Goal: Task Accomplishment & Management: Manage account settings

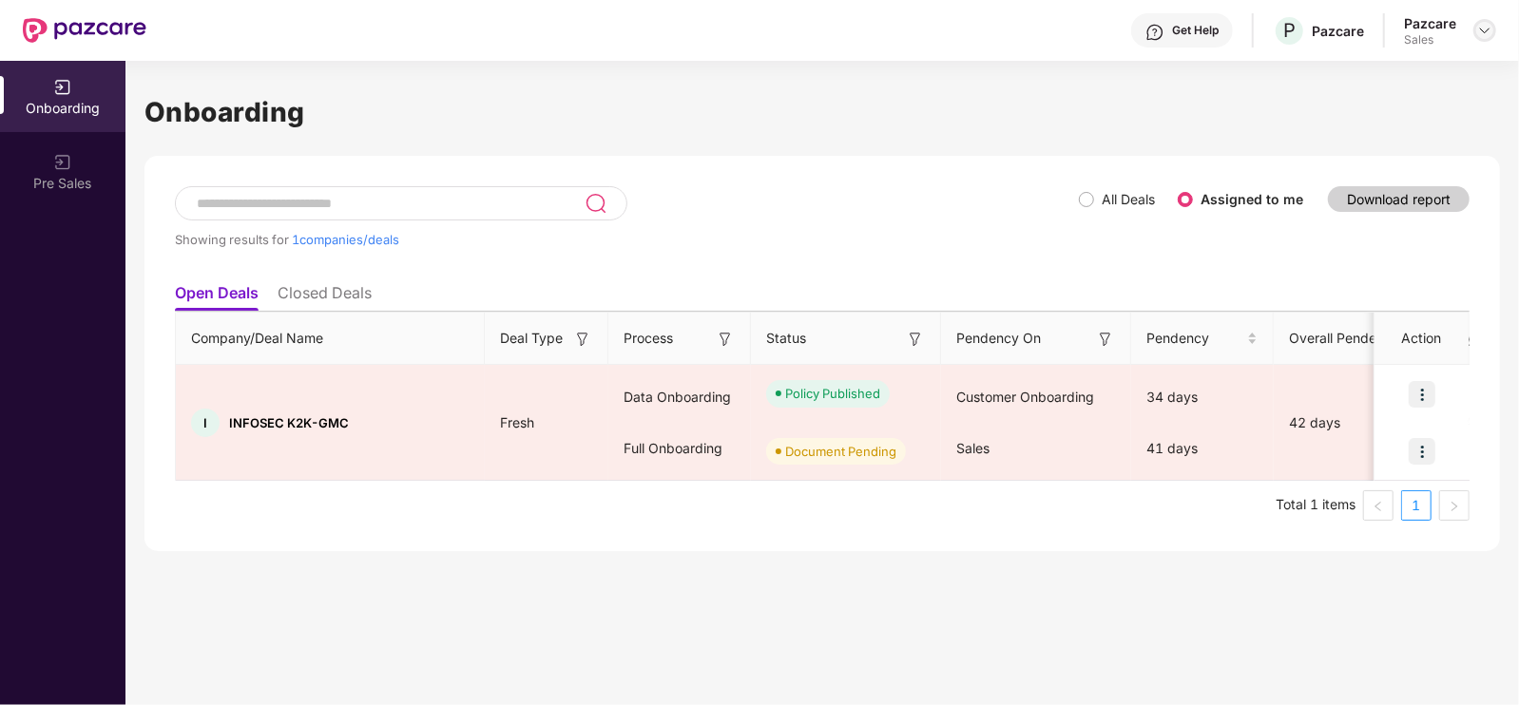
click at [1480, 23] on img at bounding box center [1484, 30] width 15 height 15
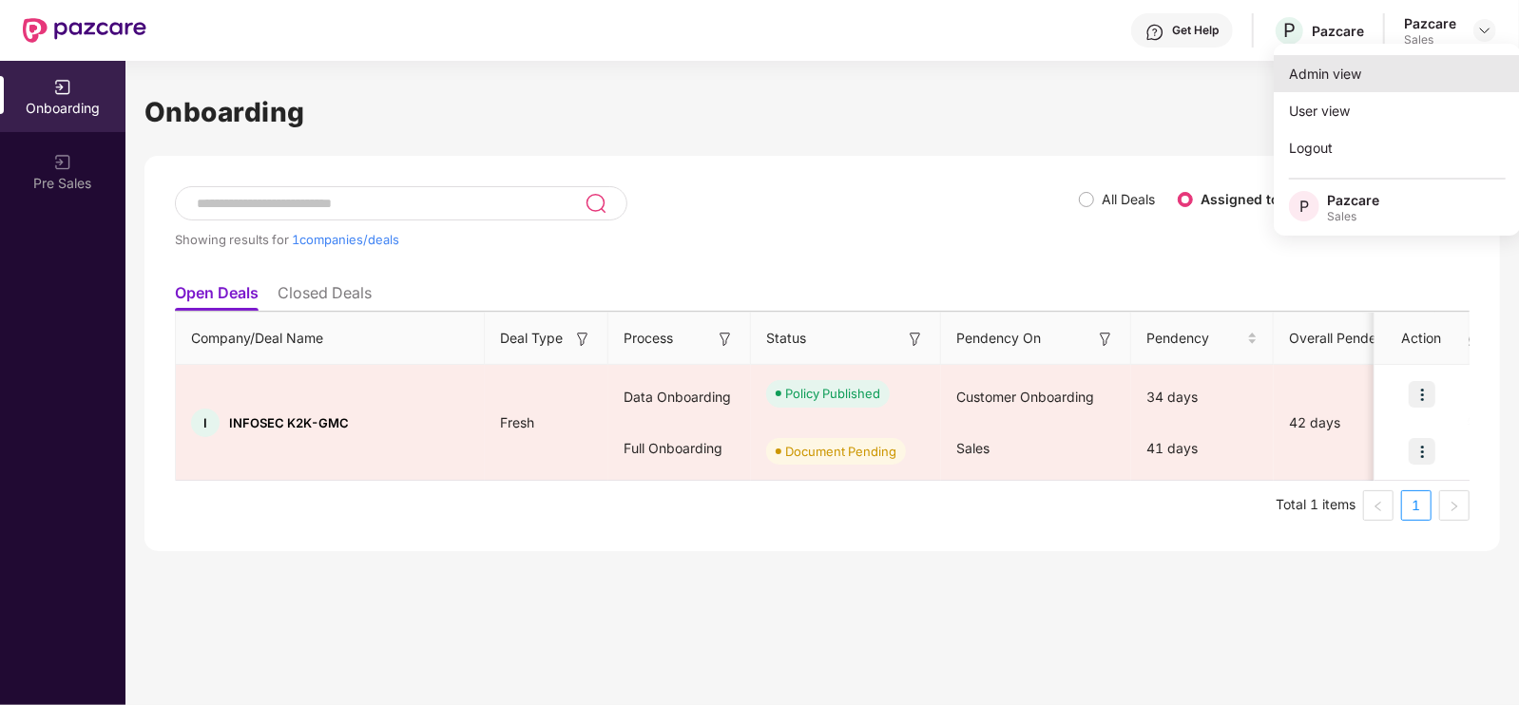
click at [1377, 88] on div "Admin view" at bounding box center [1396, 73] width 247 height 37
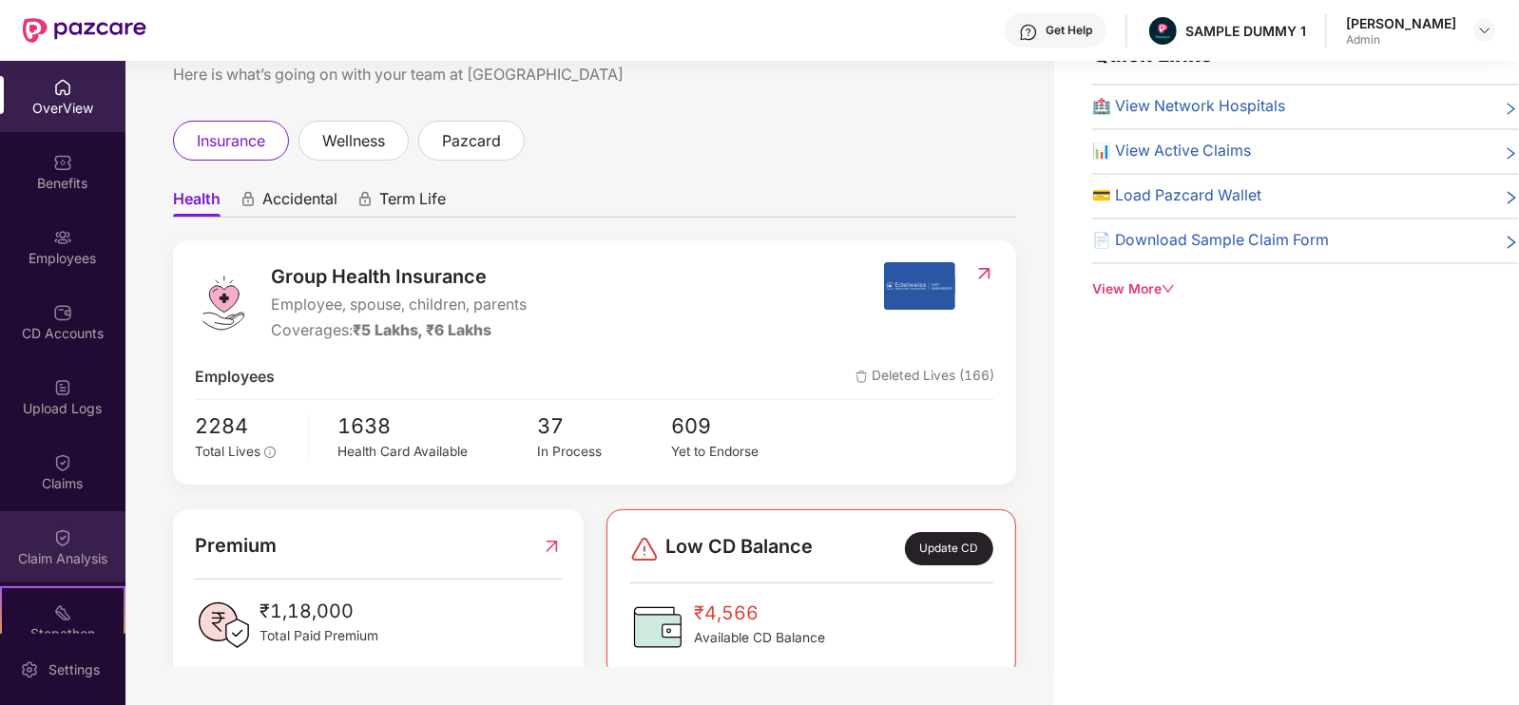
click at [63, 541] on img at bounding box center [62, 537] width 19 height 19
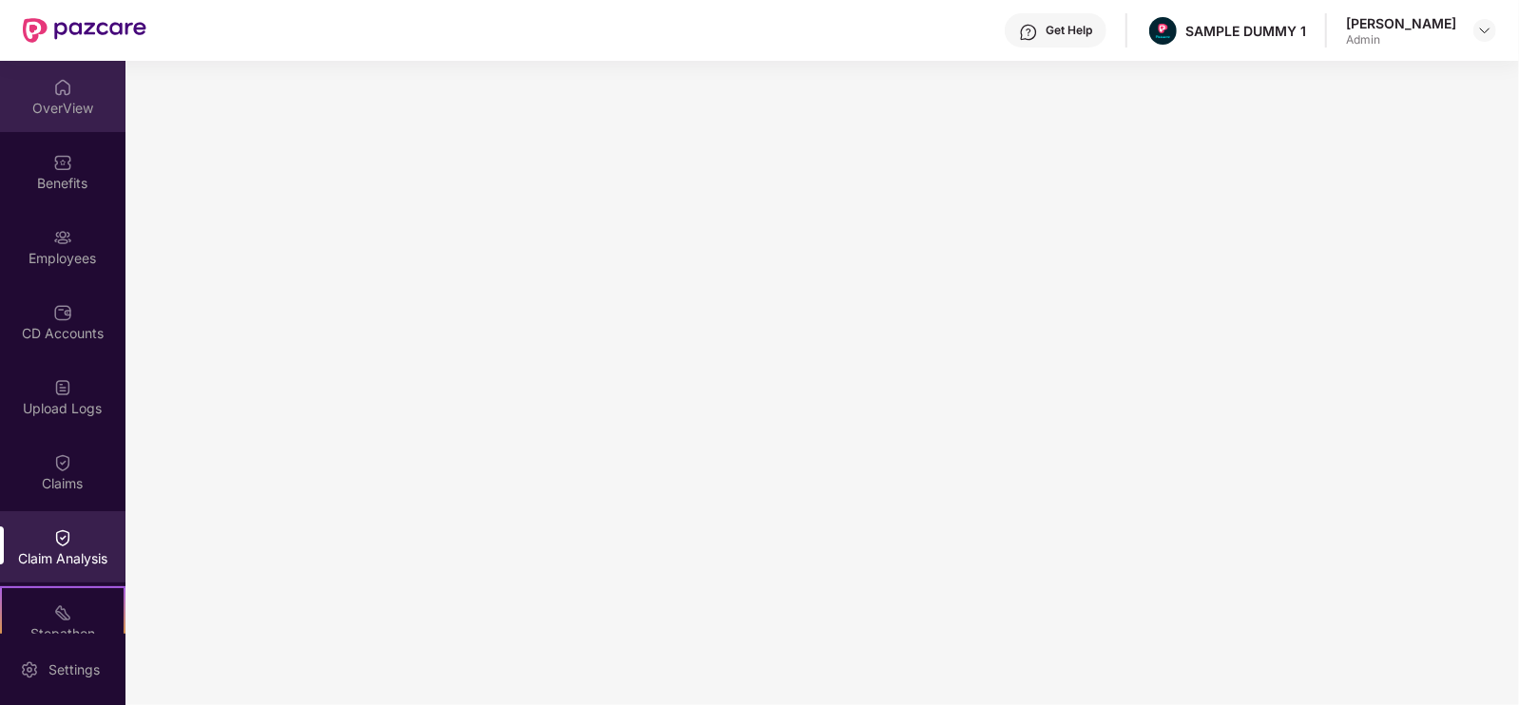
click at [53, 104] on div "OverView" at bounding box center [62, 108] width 125 height 19
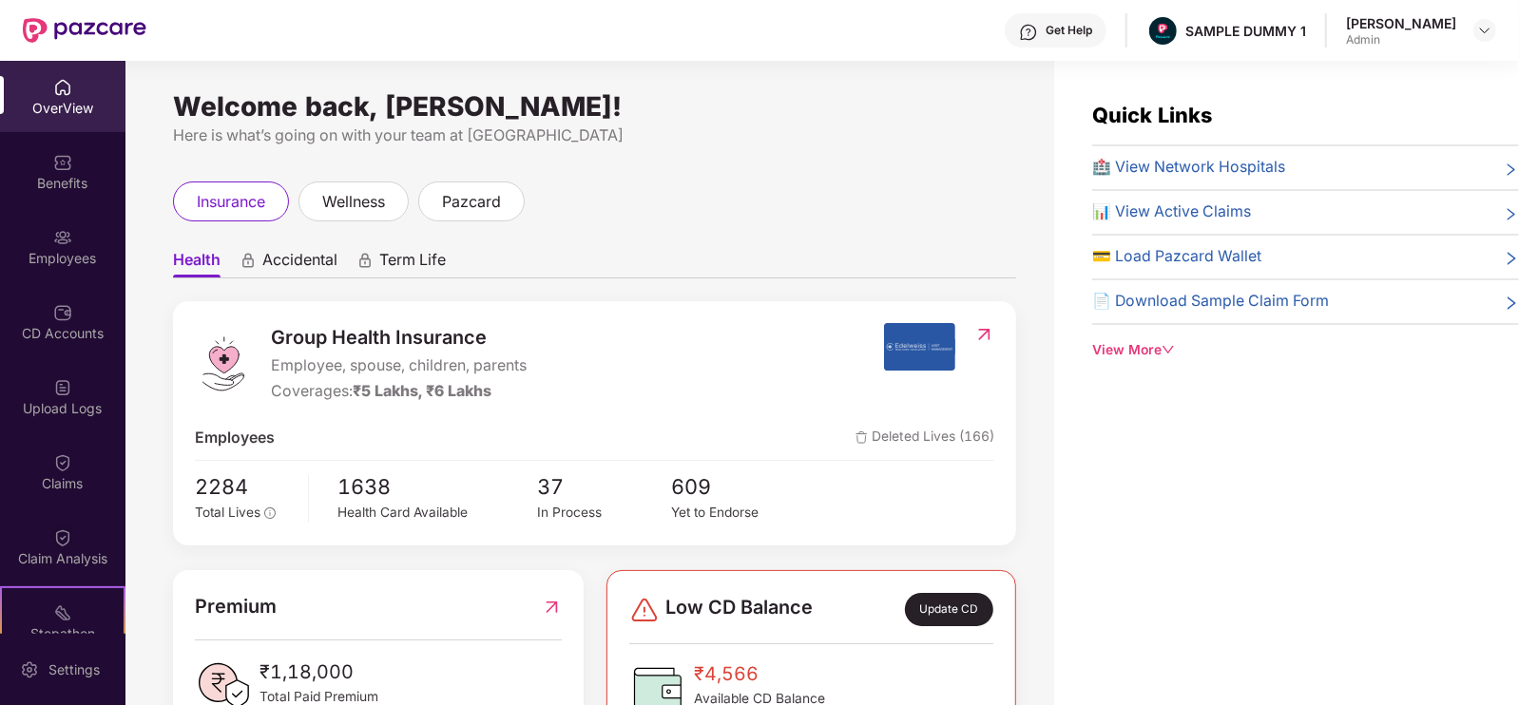
click at [1472, 21] on div "[PERSON_NAME] Admin" at bounding box center [1421, 30] width 150 height 33
click at [1487, 30] on img at bounding box center [1484, 30] width 15 height 15
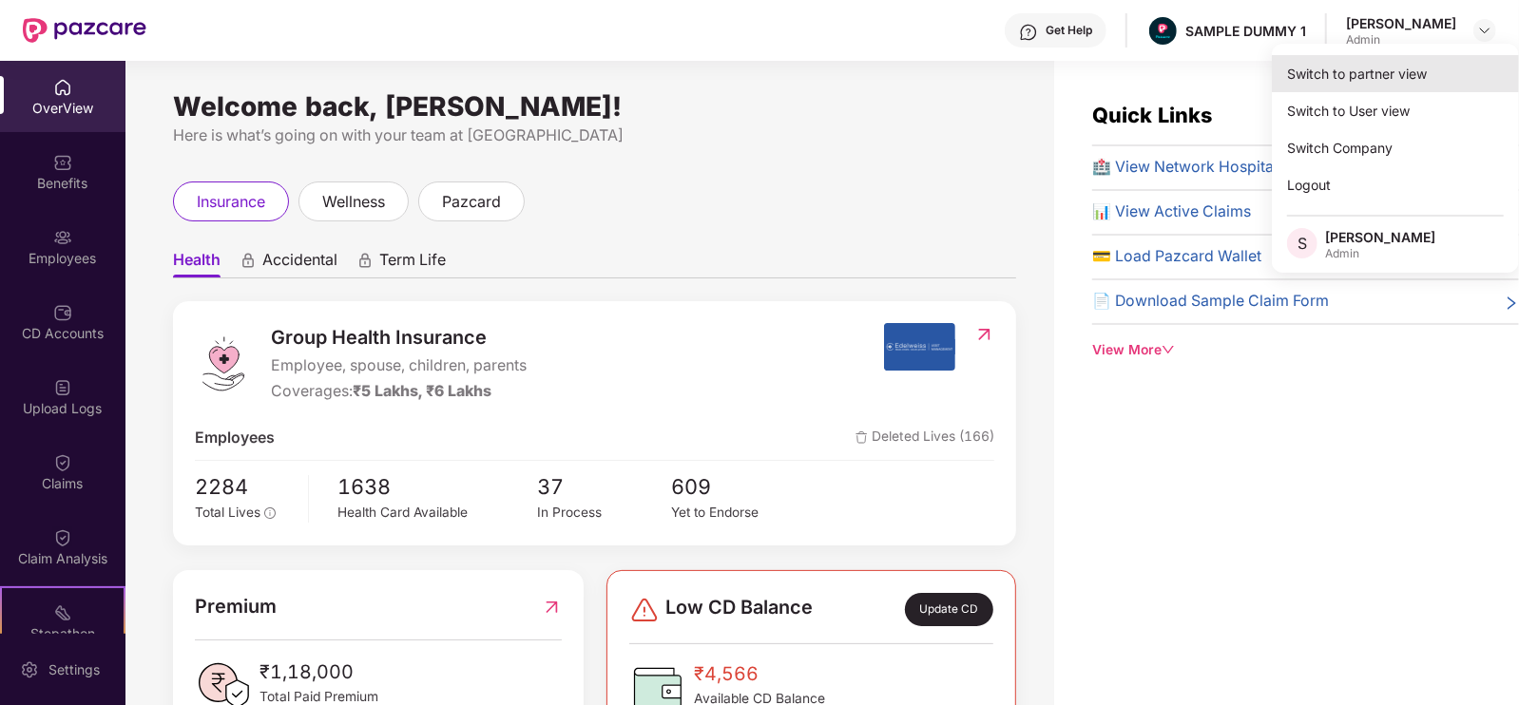
click at [1357, 84] on div "Switch to partner view" at bounding box center [1394, 73] width 247 height 37
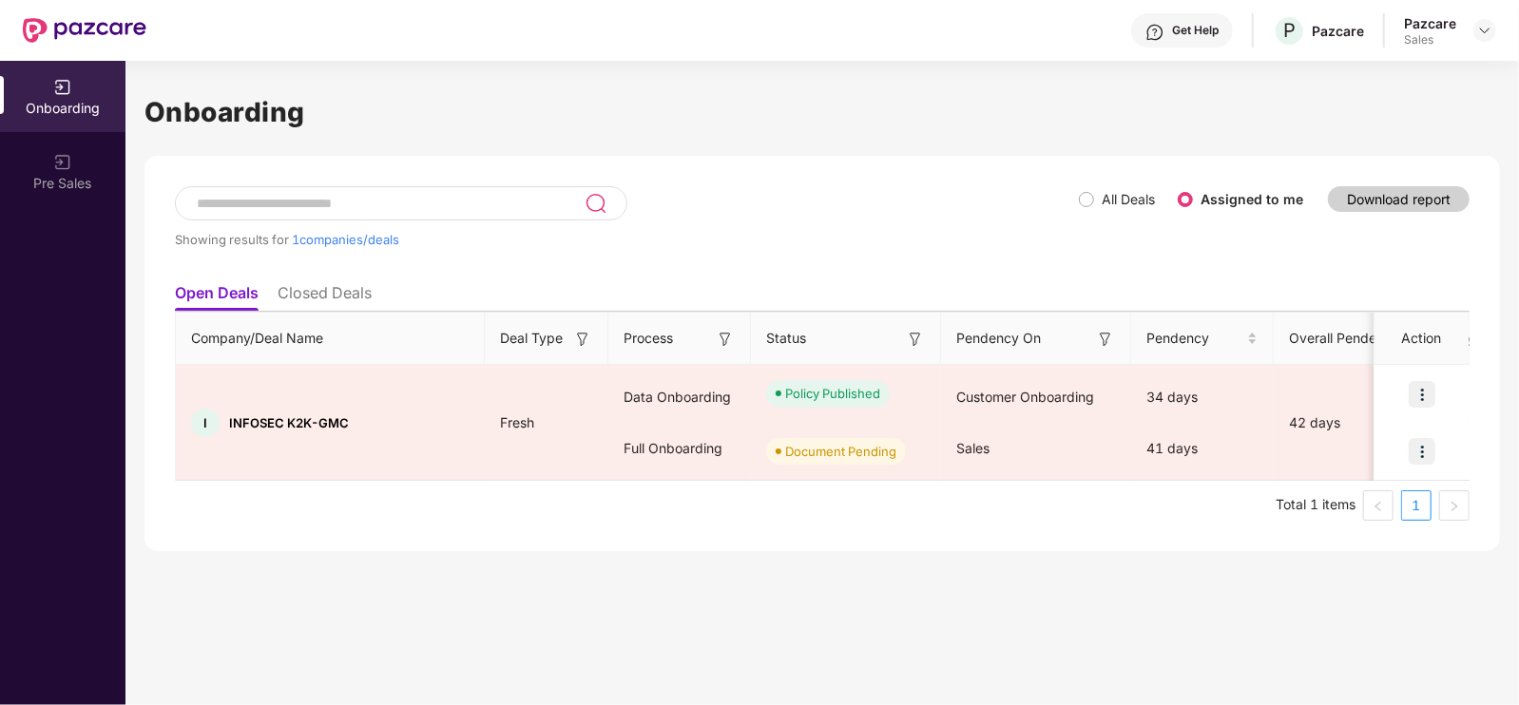
click at [1112, 192] on label "All Deals" at bounding box center [1127, 199] width 53 height 16
click at [1098, 201] on span "All Deals" at bounding box center [1128, 199] width 68 height 21
click at [1493, 33] on div at bounding box center [1484, 30] width 23 height 23
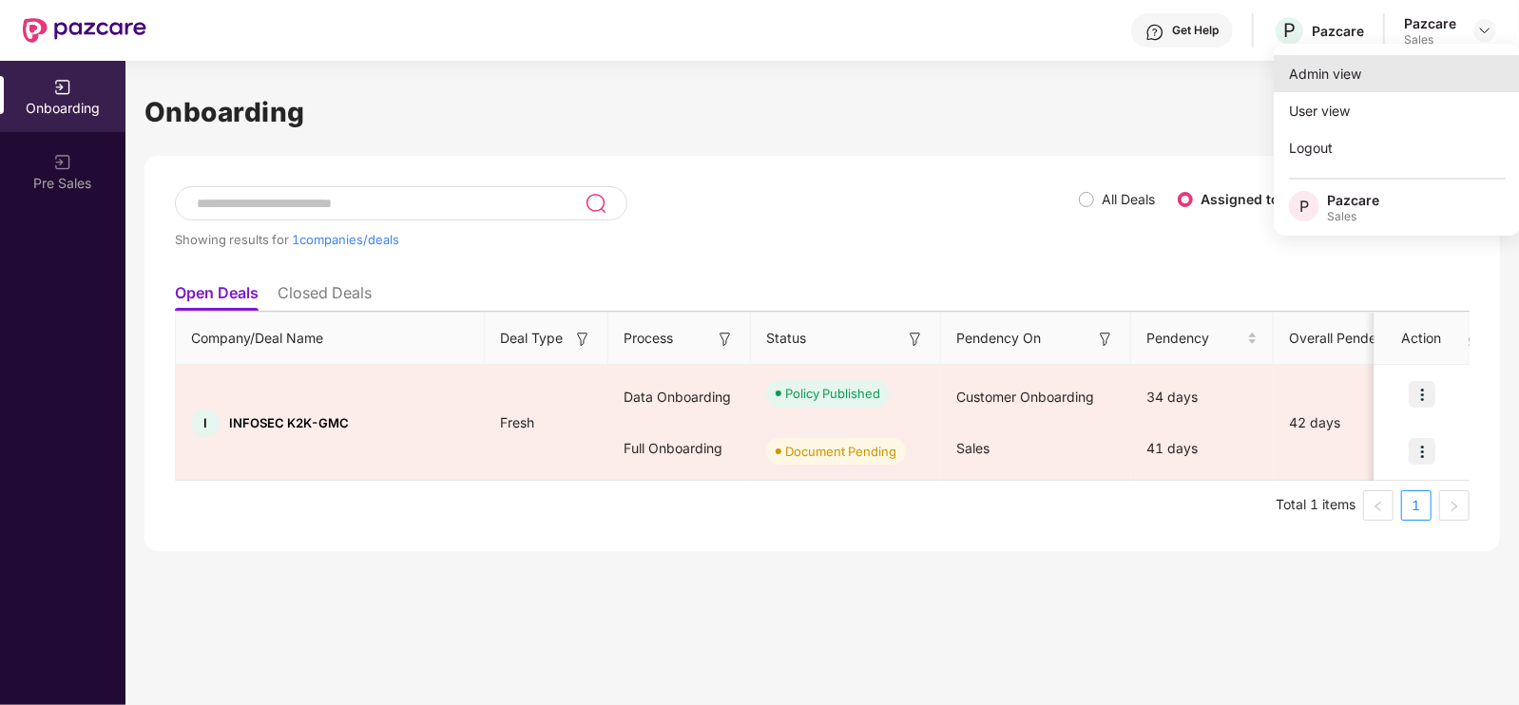
click at [1399, 85] on div "Admin view" at bounding box center [1396, 73] width 247 height 37
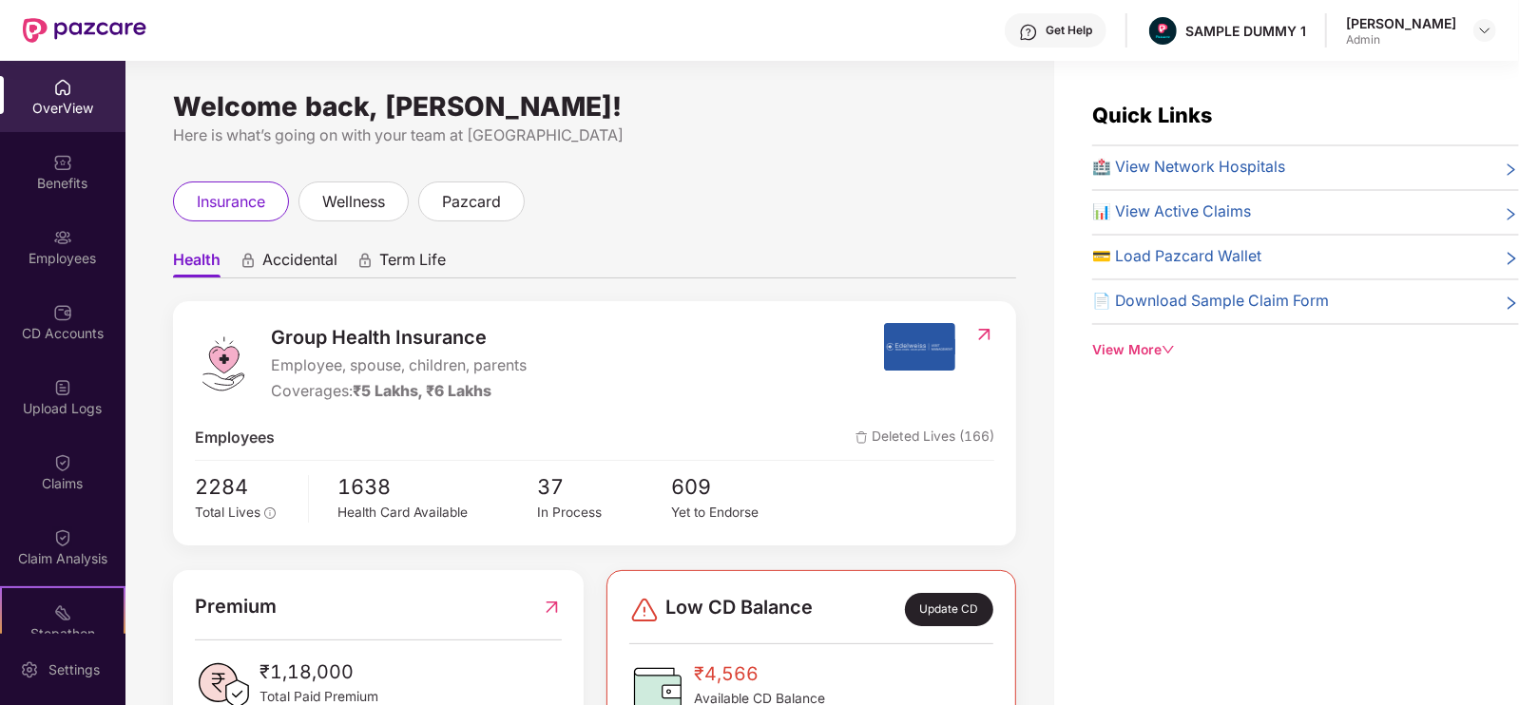
click at [1470, 246] on div "💳 Load Pazcard Wallet" at bounding box center [1305, 257] width 427 height 24
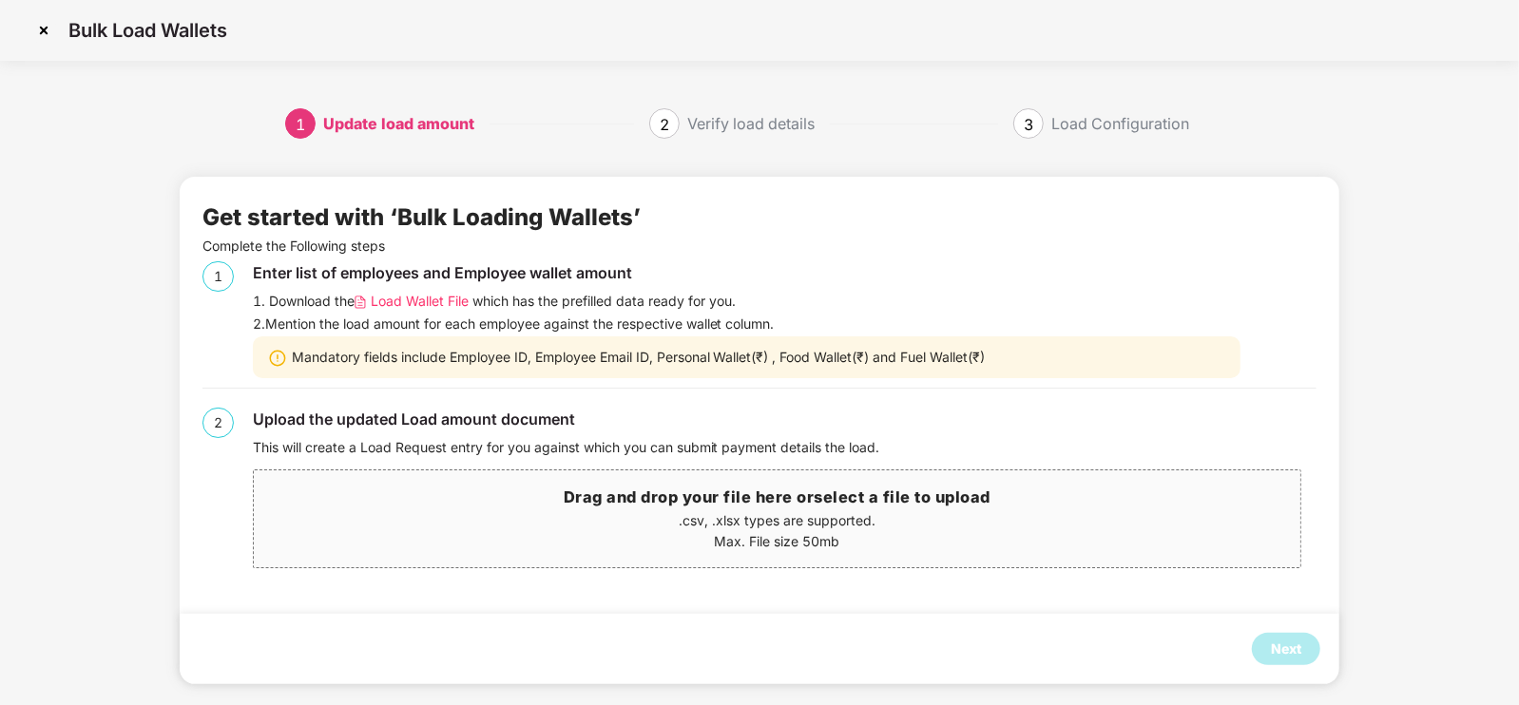
click at [49, 35] on img at bounding box center [44, 30] width 30 height 30
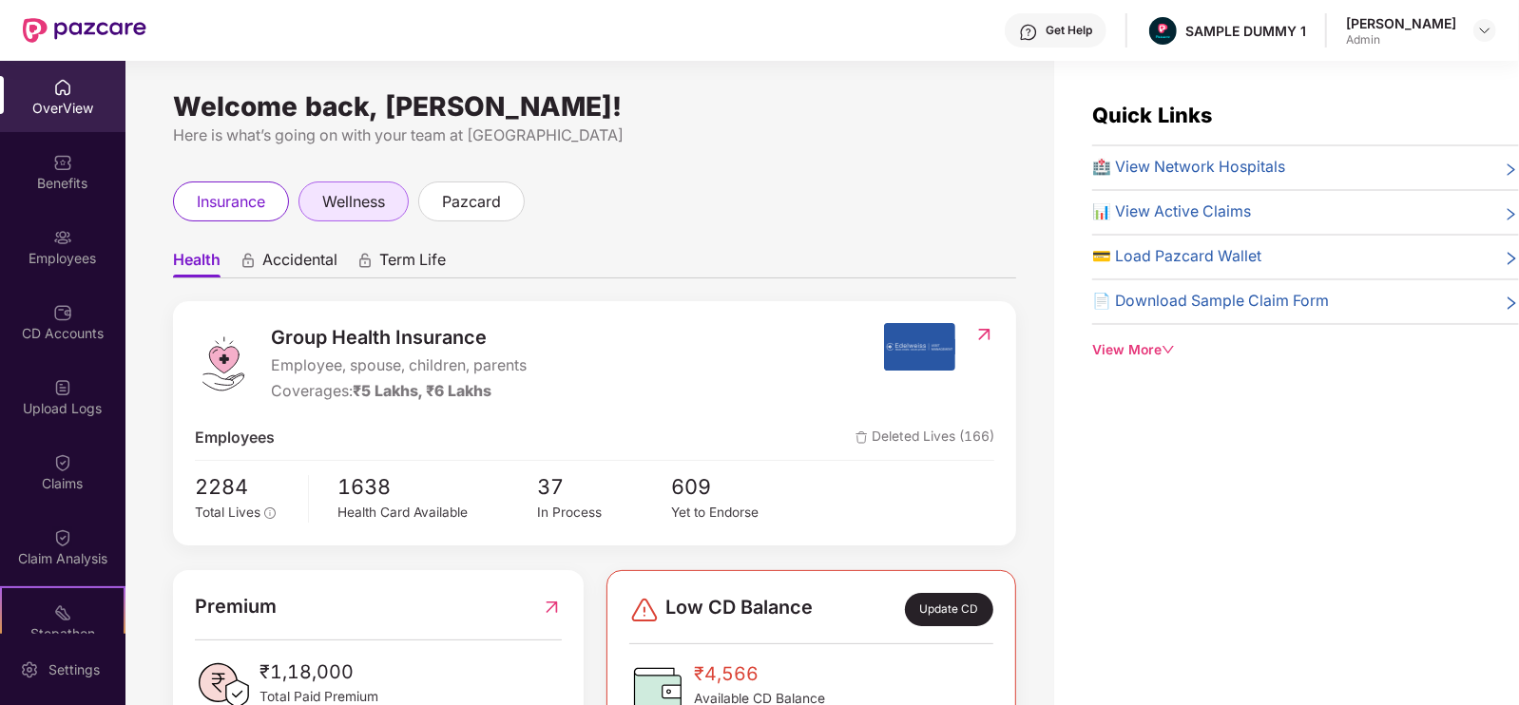
click at [337, 186] on div "wellness" at bounding box center [353, 201] width 110 height 40
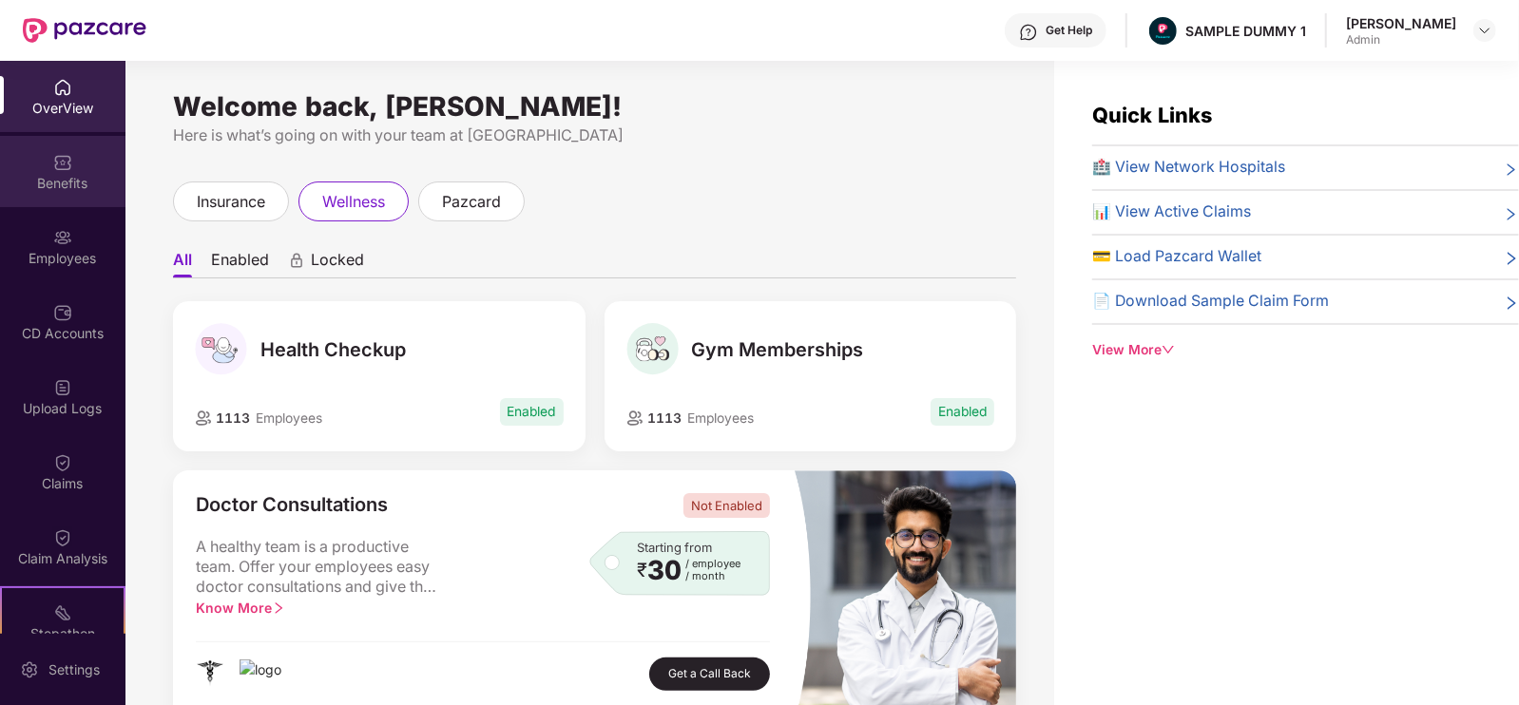
click at [96, 156] on div "Benefits" at bounding box center [62, 171] width 125 height 71
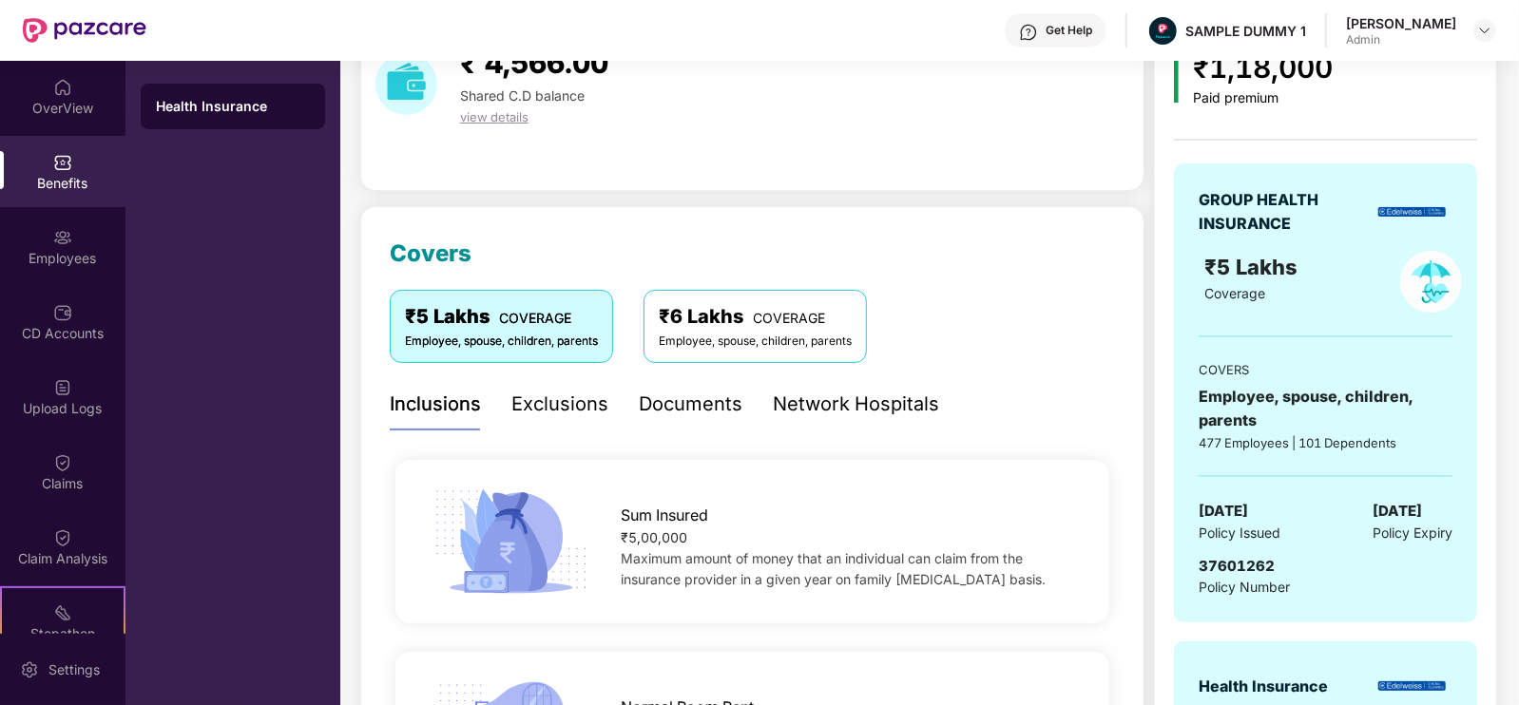
scroll to position [101, 0]
click at [580, 404] on div "Exclusions" at bounding box center [559, 405] width 97 height 29
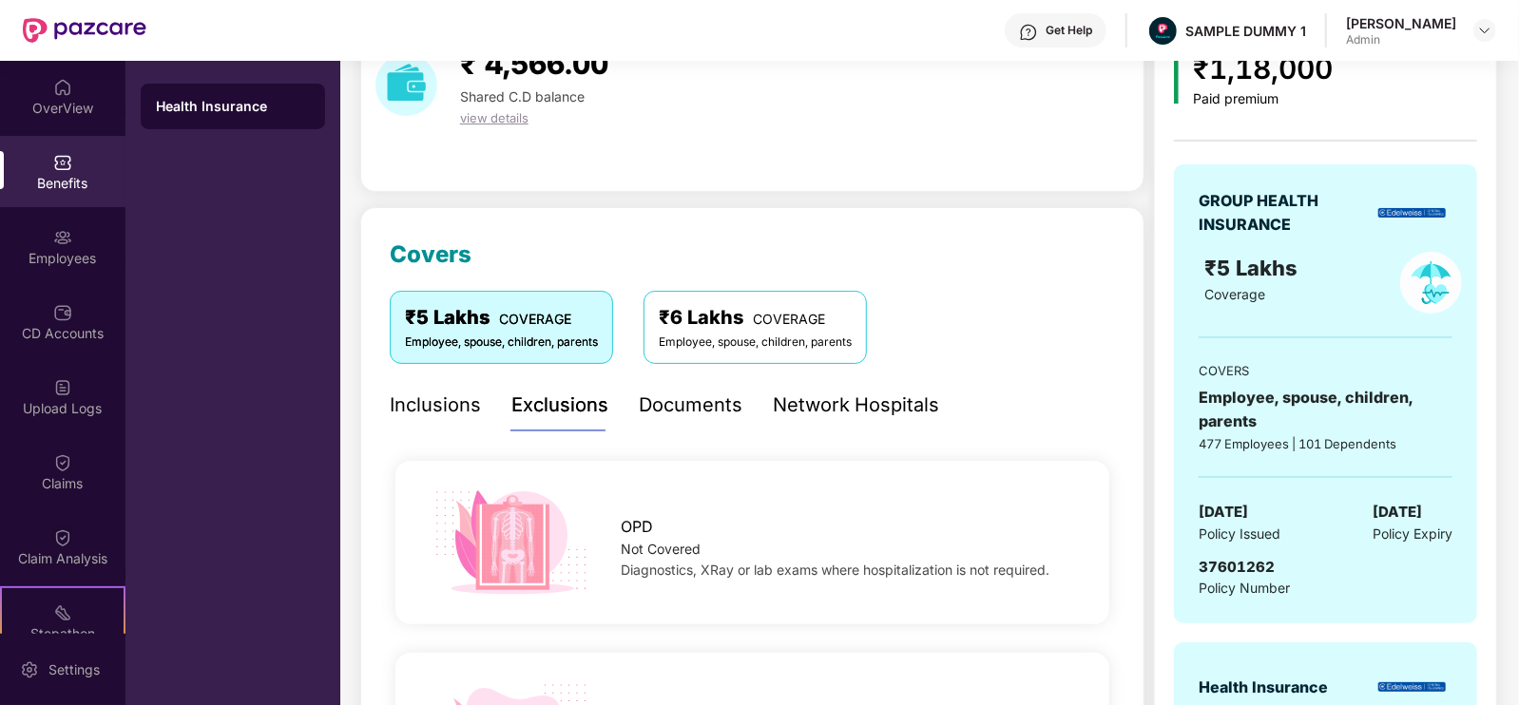
scroll to position [262, 0]
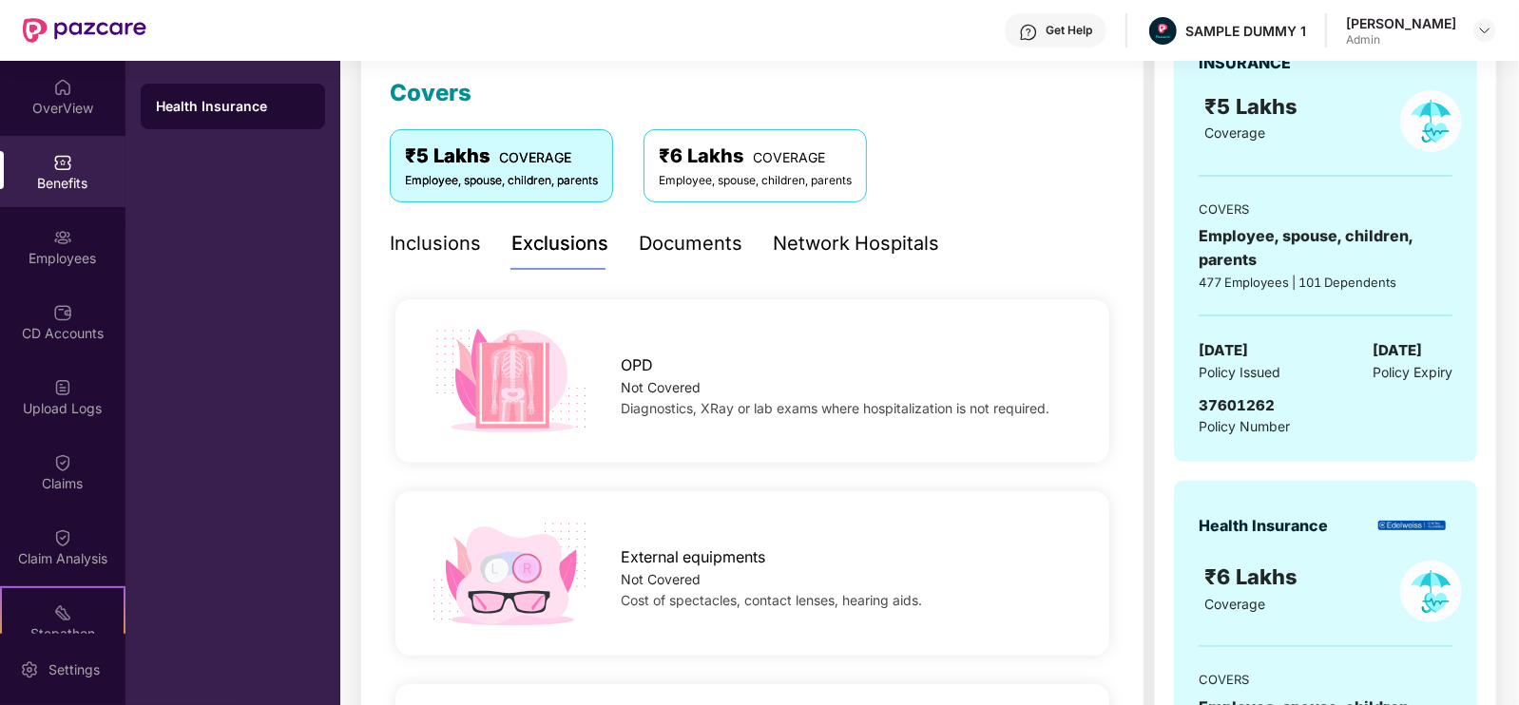
click at [1050, 406] on span "Diagnostics, XRay or lab exams where hospitalization is not required." at bounding box center [835, 408] width 429 height 16
click at [701, 244] on div "Documents" at bounding box center [691, 243] width 104 height 29
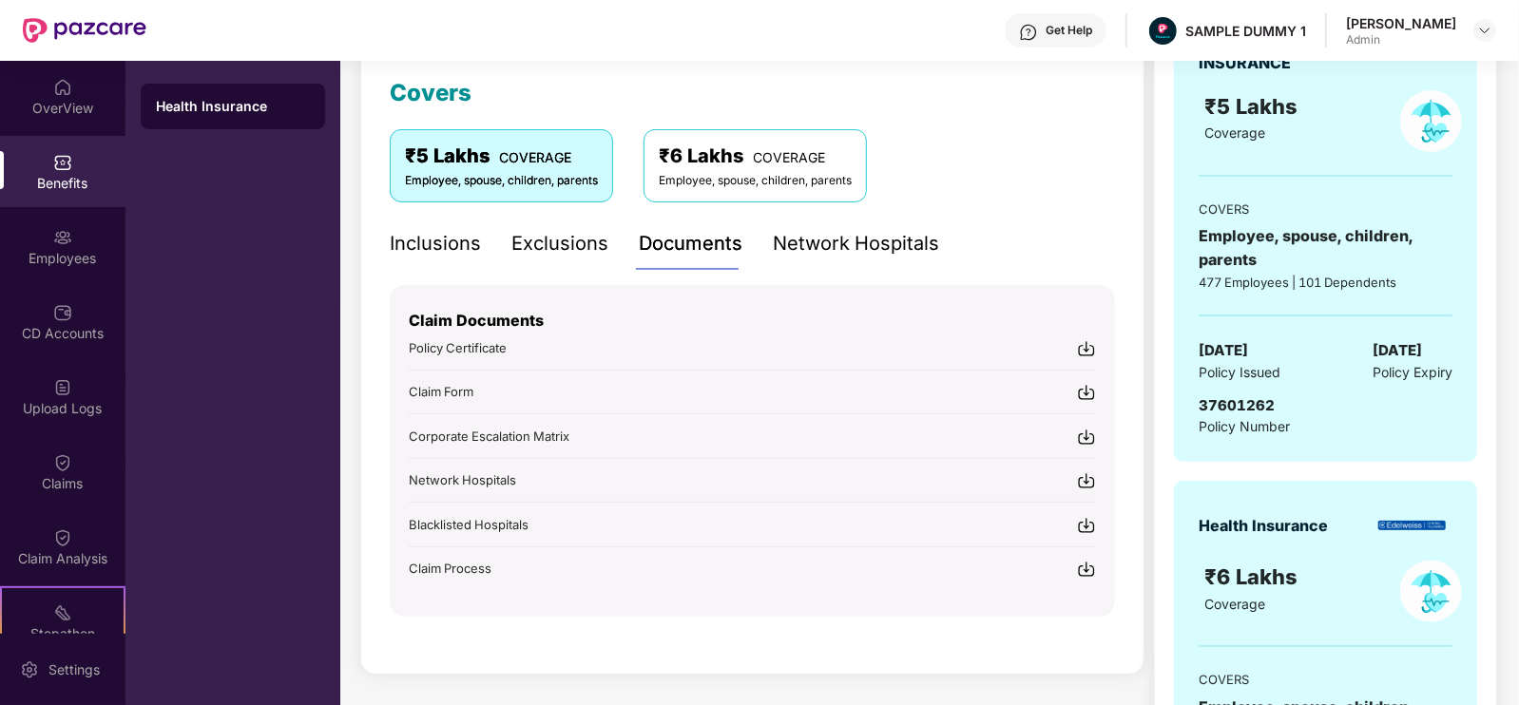
click at [833, 254] on div "Network Hospitals" at bounding box center [856, 243] width 166 height 29
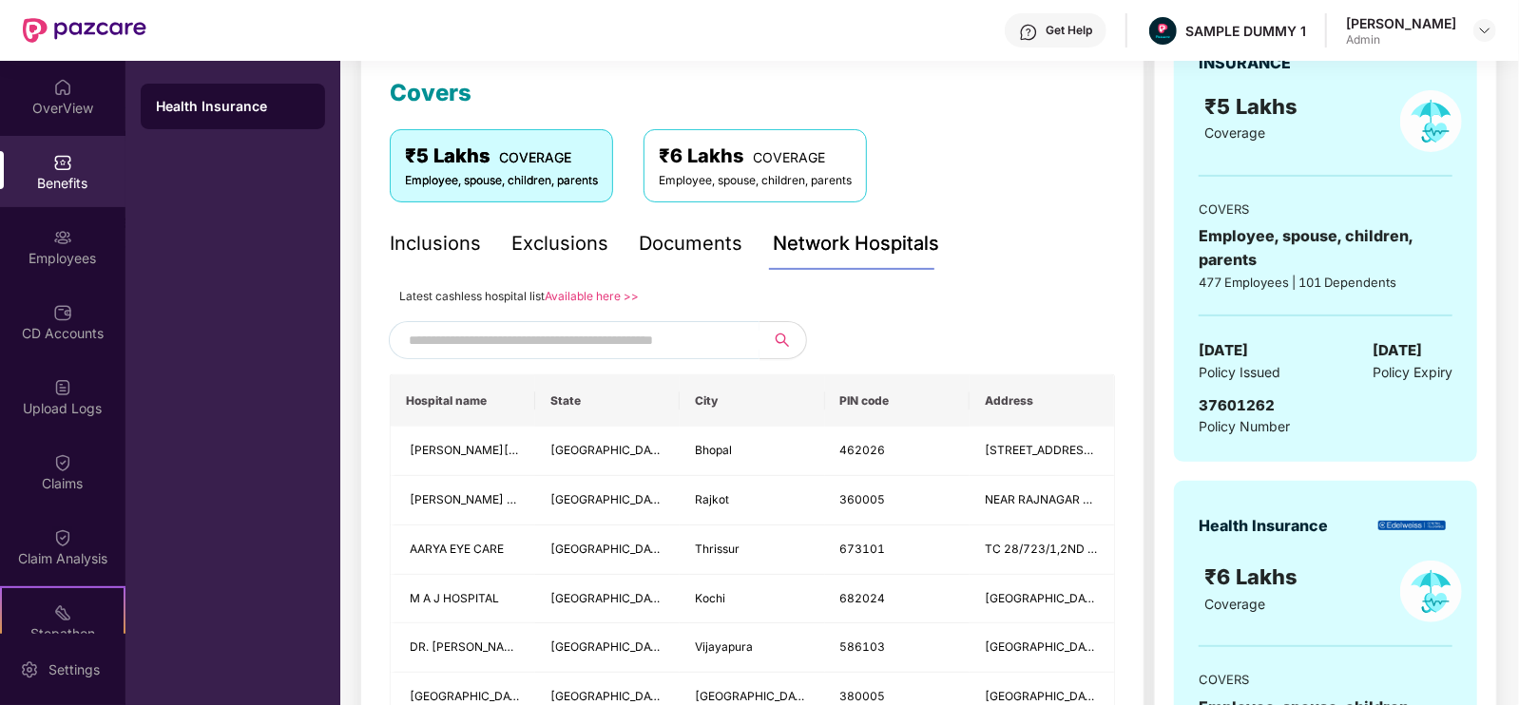
click at [667, 334] on input "text" at bounding box center [571, 340] width 325 height 29
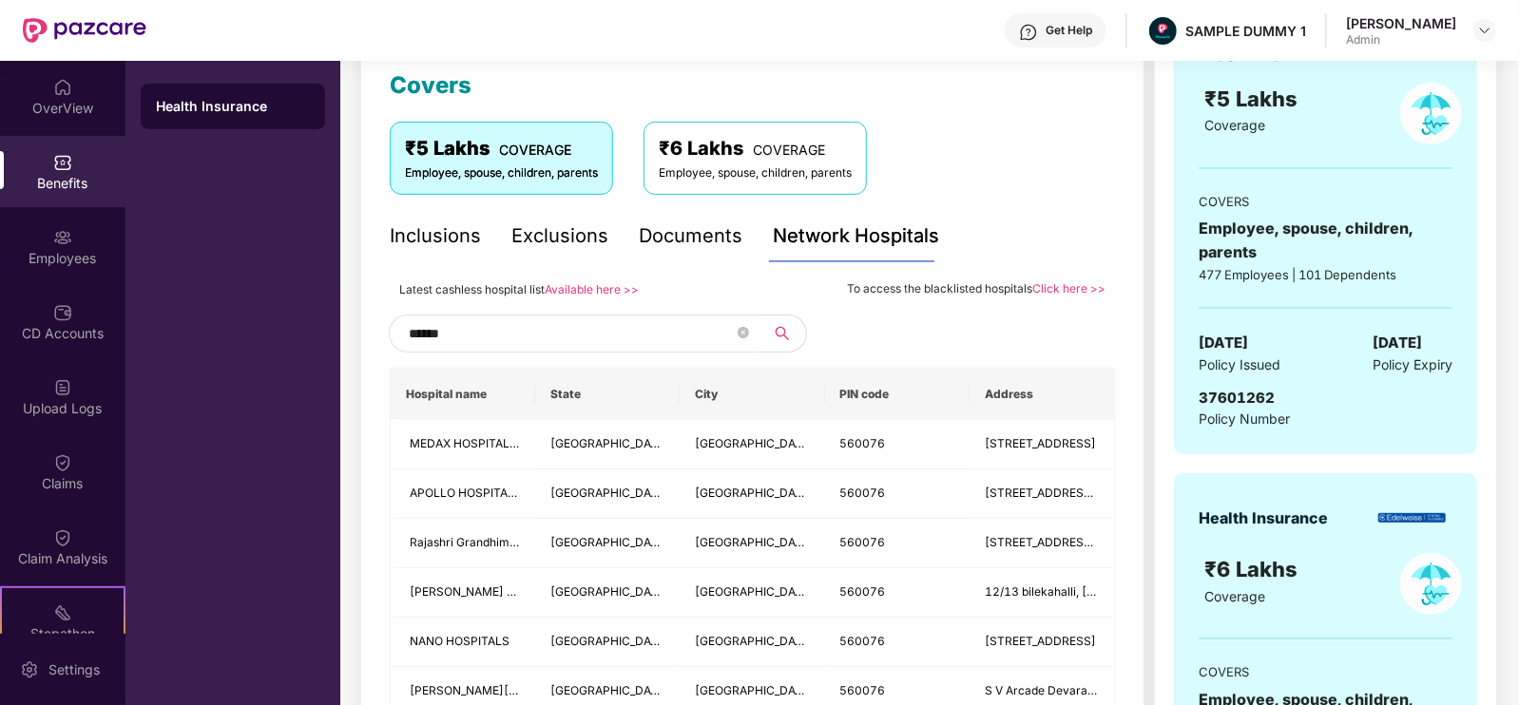
scroll to position [281, 0]
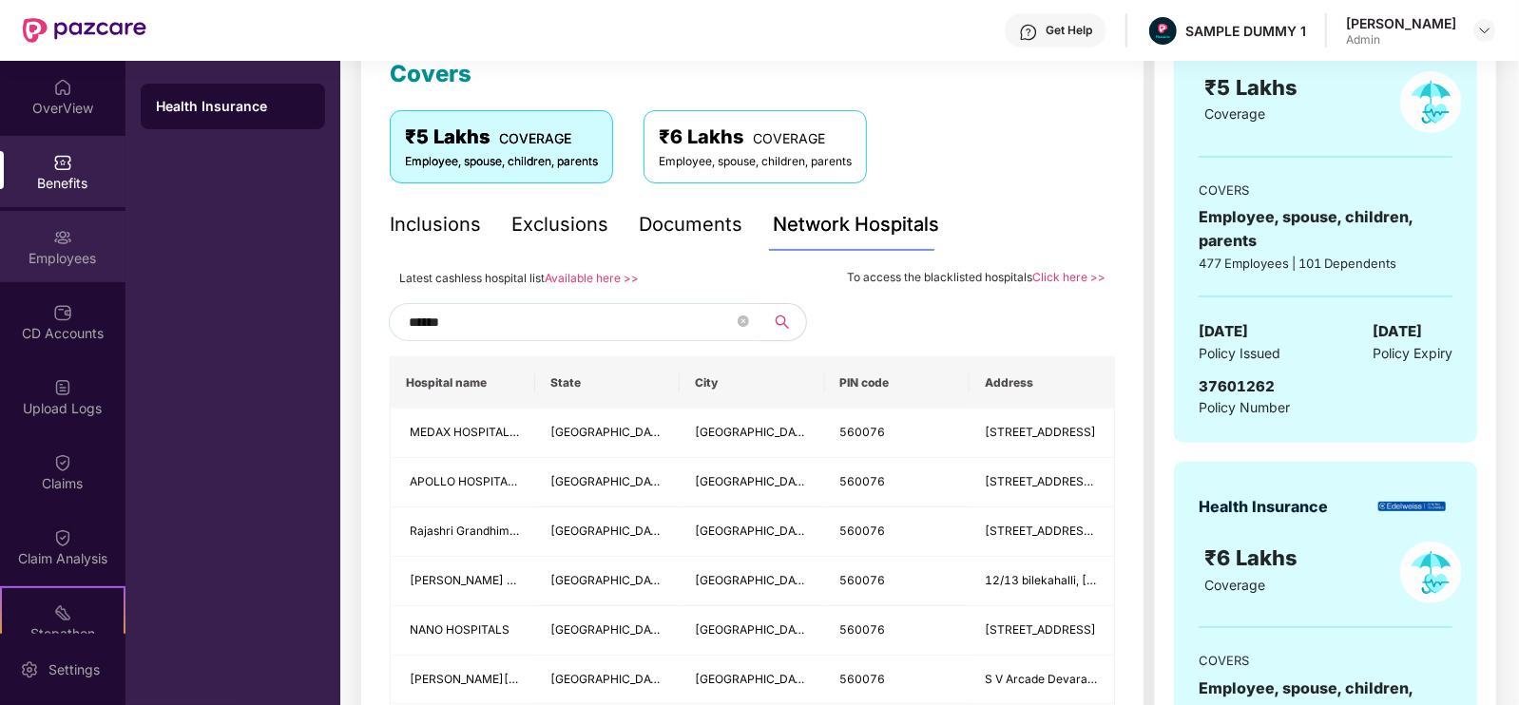
type input "******"
click at [80, 253] on div "Employees" at bounding box center [62, 258] width 125 height 19
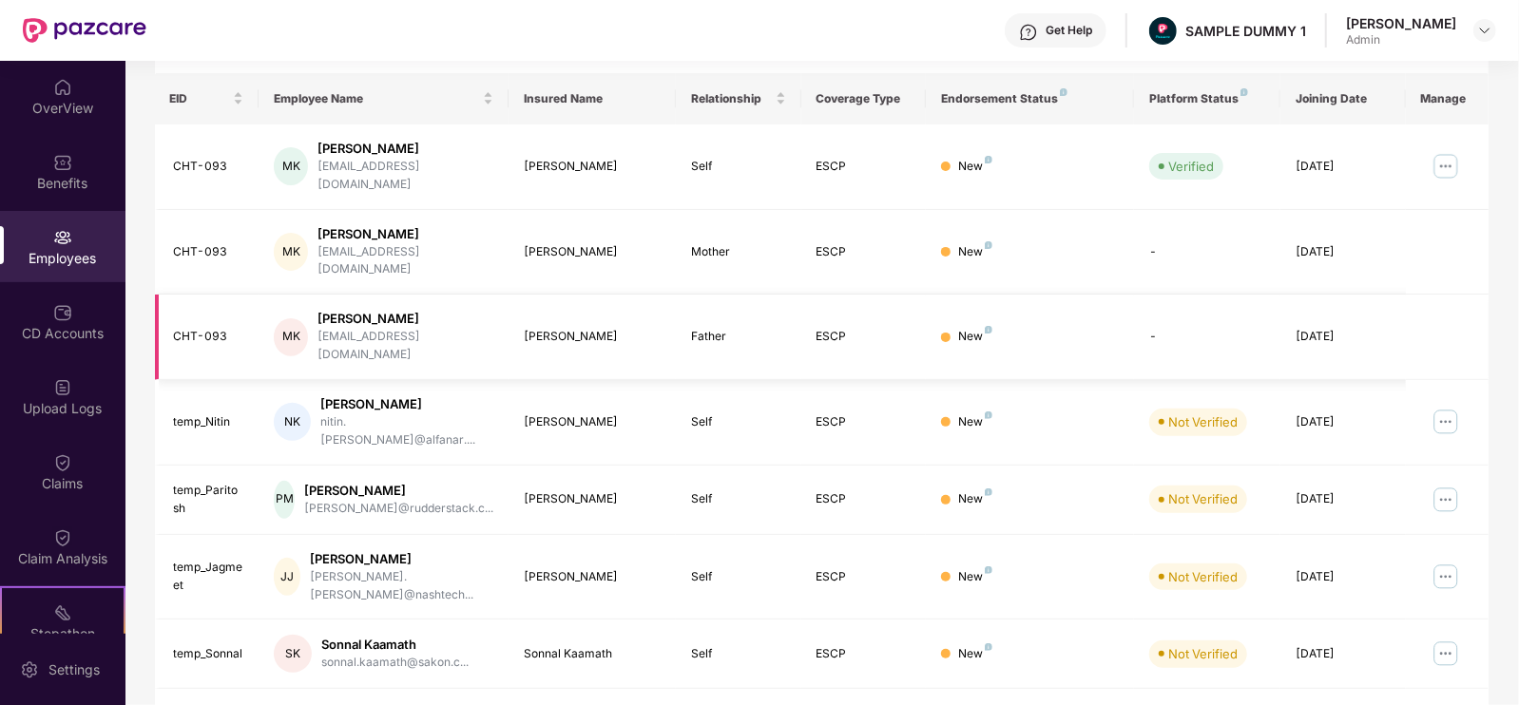
scroll to position [0, 0]
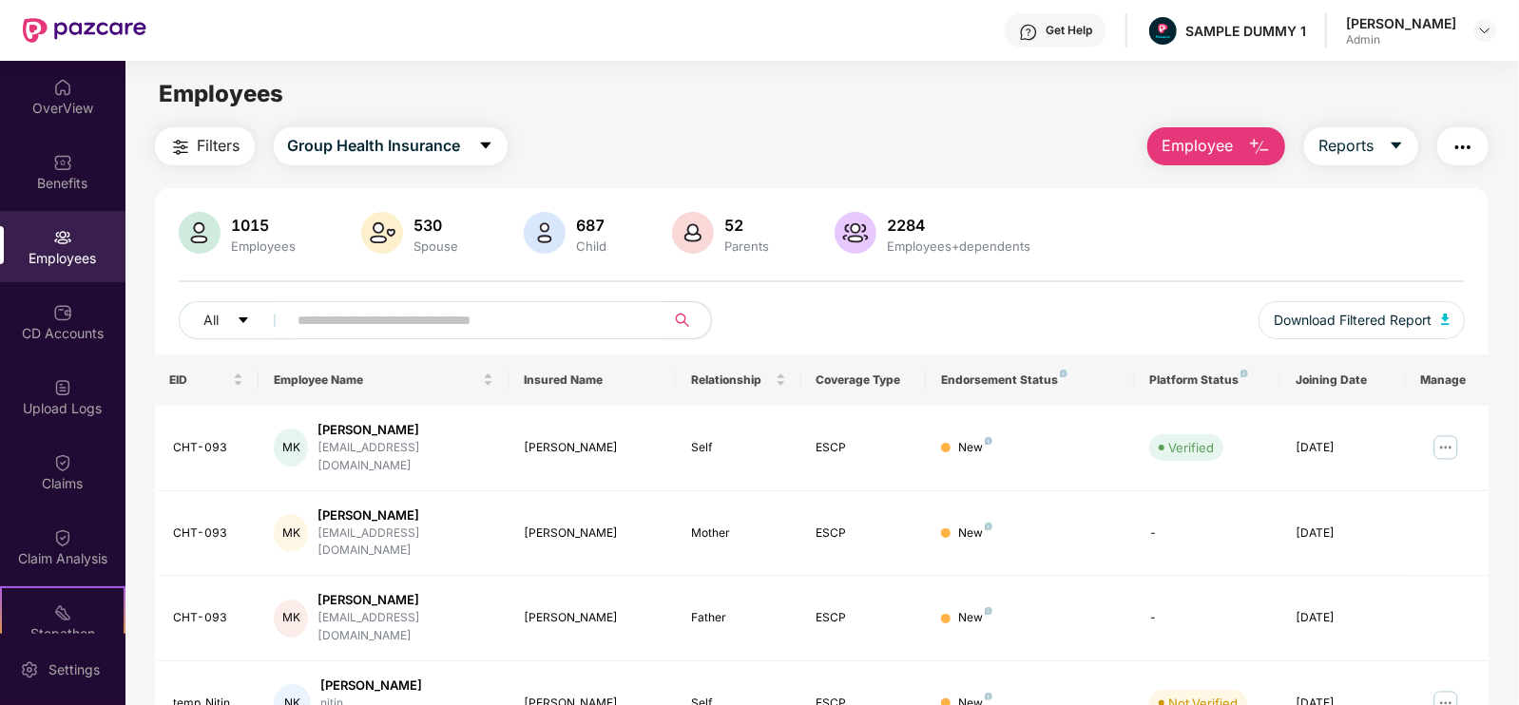
click at [1243, 165] on div "Filters Group Health Insurance Employee Reports 1015 Employees 530 Spouse 687 C…" at bounding box center [822, 711] width 1334 height 1168
click at [1231, 156] on span "Employee" at bounding box center [1196, 146] width 71 height 24
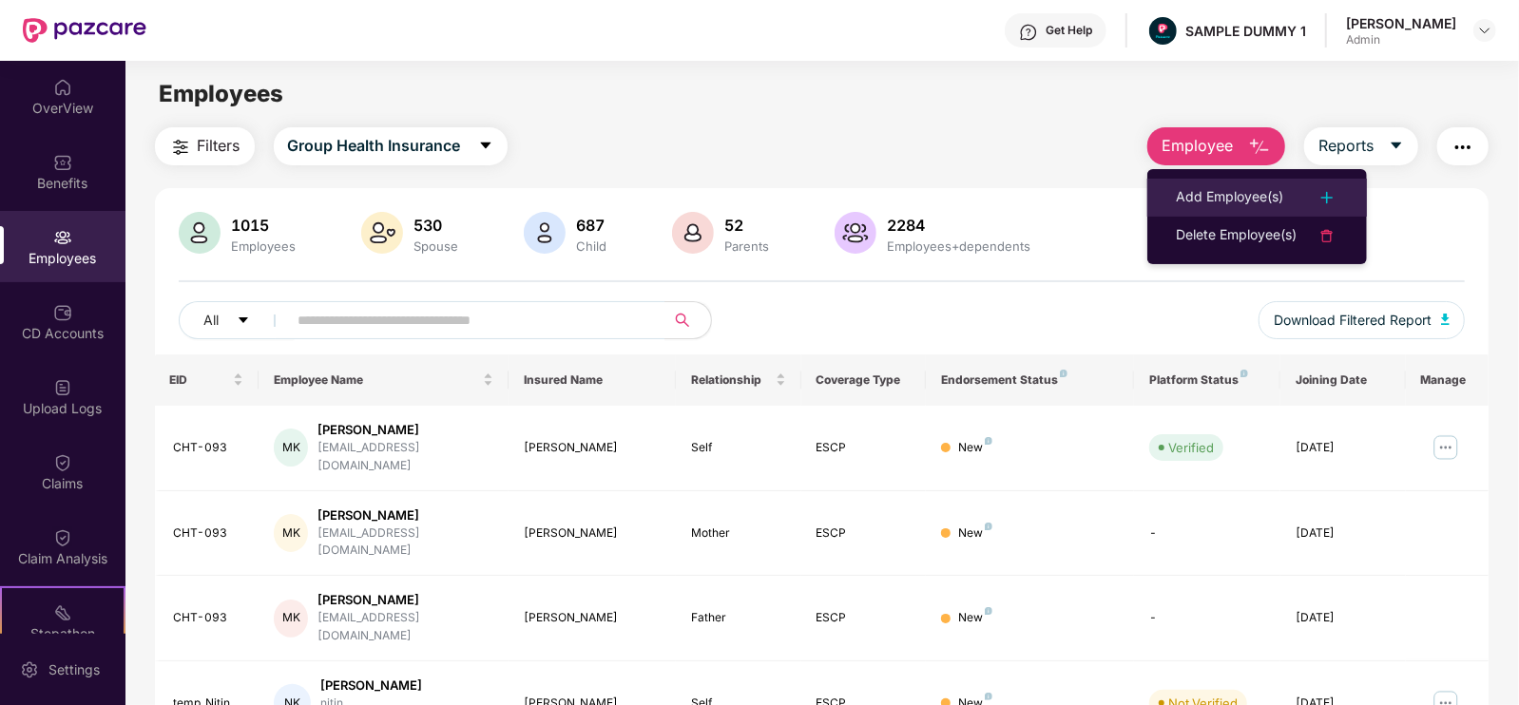
click at [1237, 187] on div "Add Employee(s)" at bounding box center [1228, 197] width 107 height 23
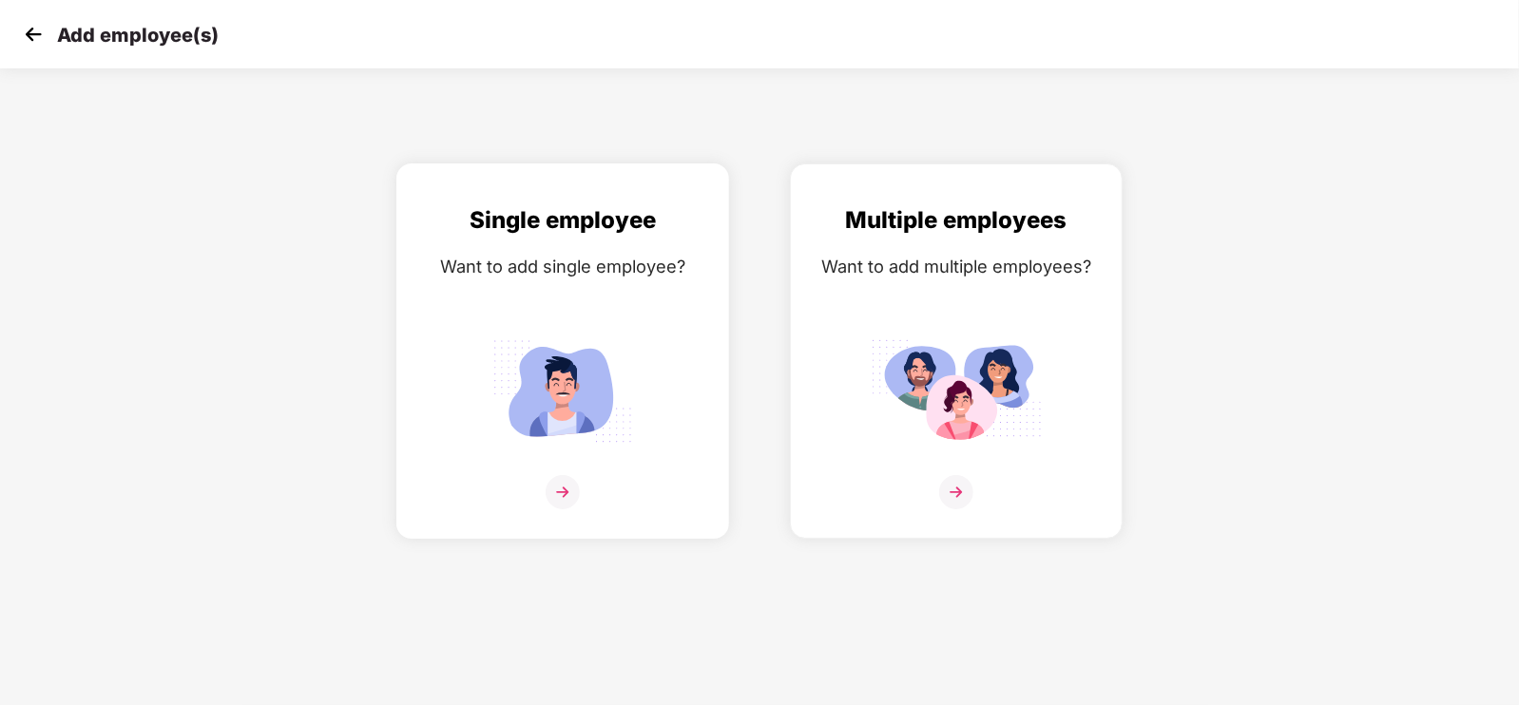
click at [648, 342] on img at bounding box center [562, 391] width 171 height 119
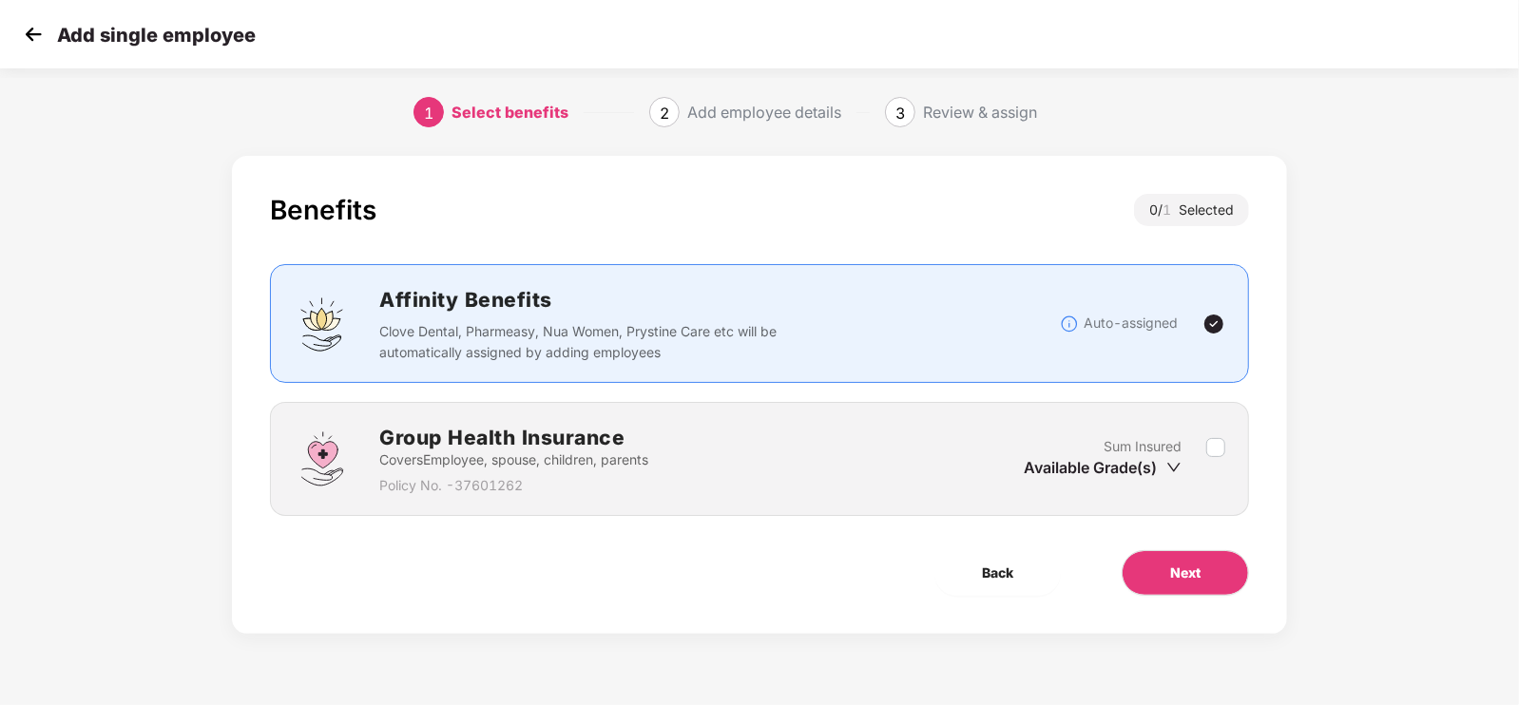
click at [1200, 438] on div "Sum Insured Available Grade(s)" at bounding box center [1114, 459] width 182 height 47
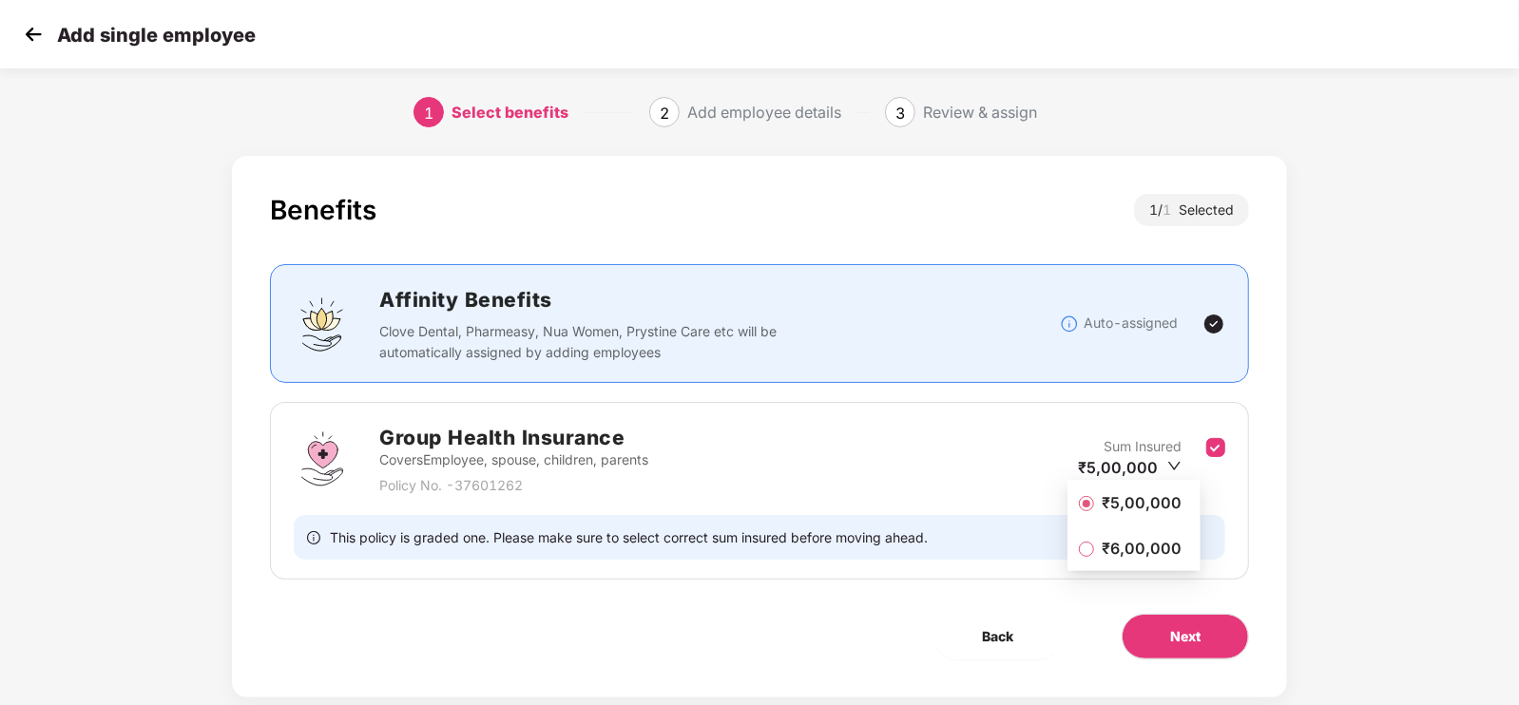
click at [1175, 469] on icon "down" at bounding box center [1174, 466] width 14 height 14
click at [1236, 481] on div "Group Health Insurance Covers Employee, spouse, children, parents Policy No. - …" at bounding box center [759, 491] width 979 height 178
click at [1201, 615] on button "Next" at bounding box center [1184, 637] width 127 height 46
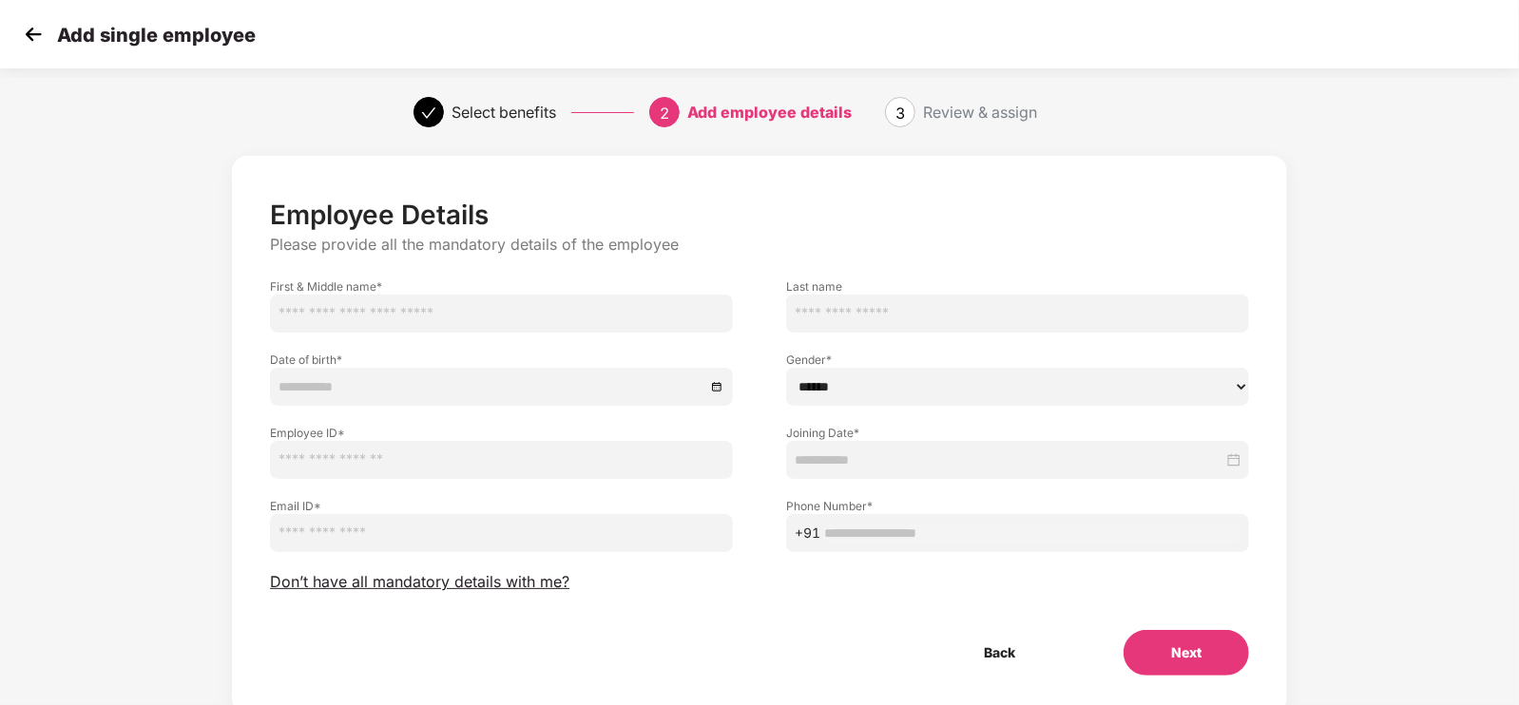
click at [13, 30] on div "Add single employee" at bounding box center [759, 34] width 1519 height 68
click at [34, 40] on img at bounding box center [33, 34] width 29 height 29
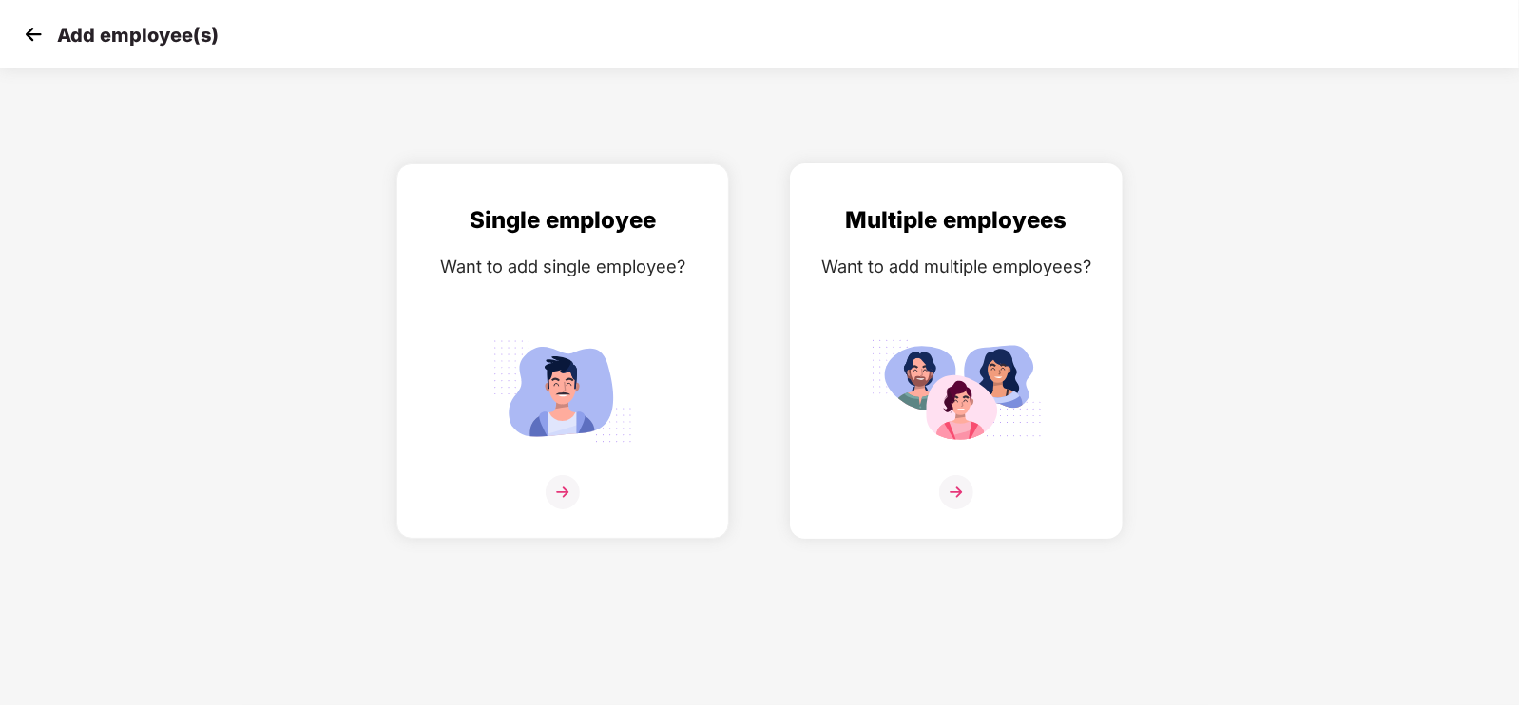
click at [865, 270] on div "Want to add multiple employees?" at bounding box center [956, 267] width 293 height 28
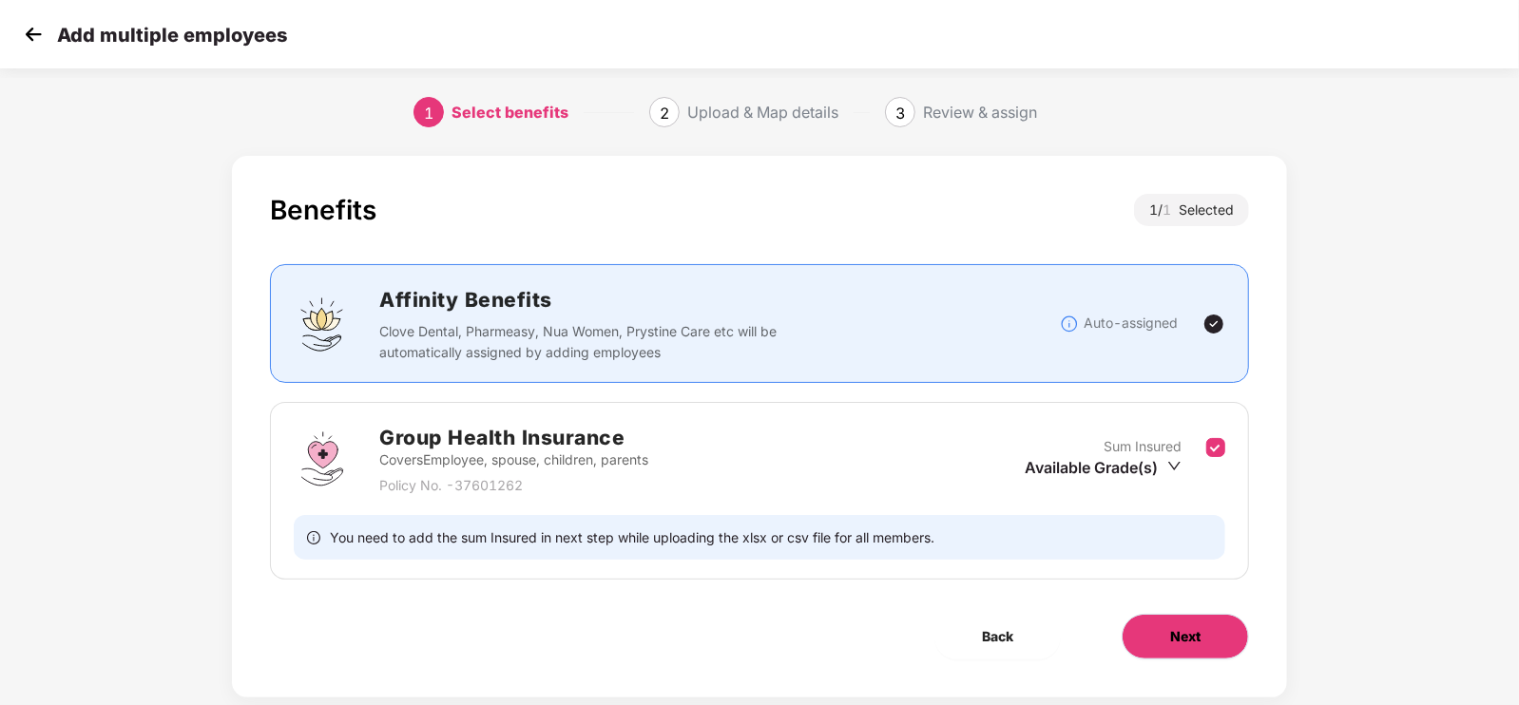
click at [1162, 643] on button "Next" at bounding box center [1184, 637] width 127 height 46
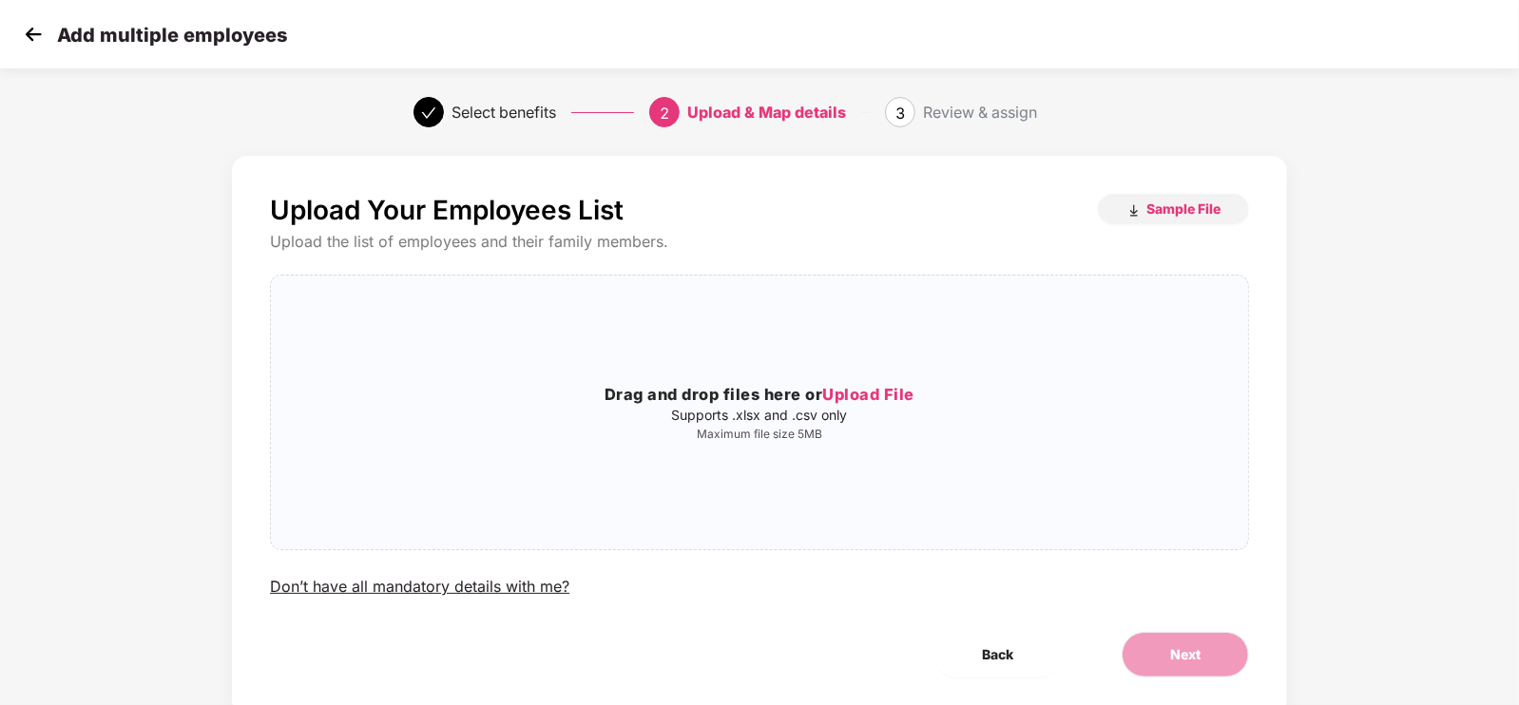
click at [47, 30] on img at bounding box center [33, 34] width 29 height 29
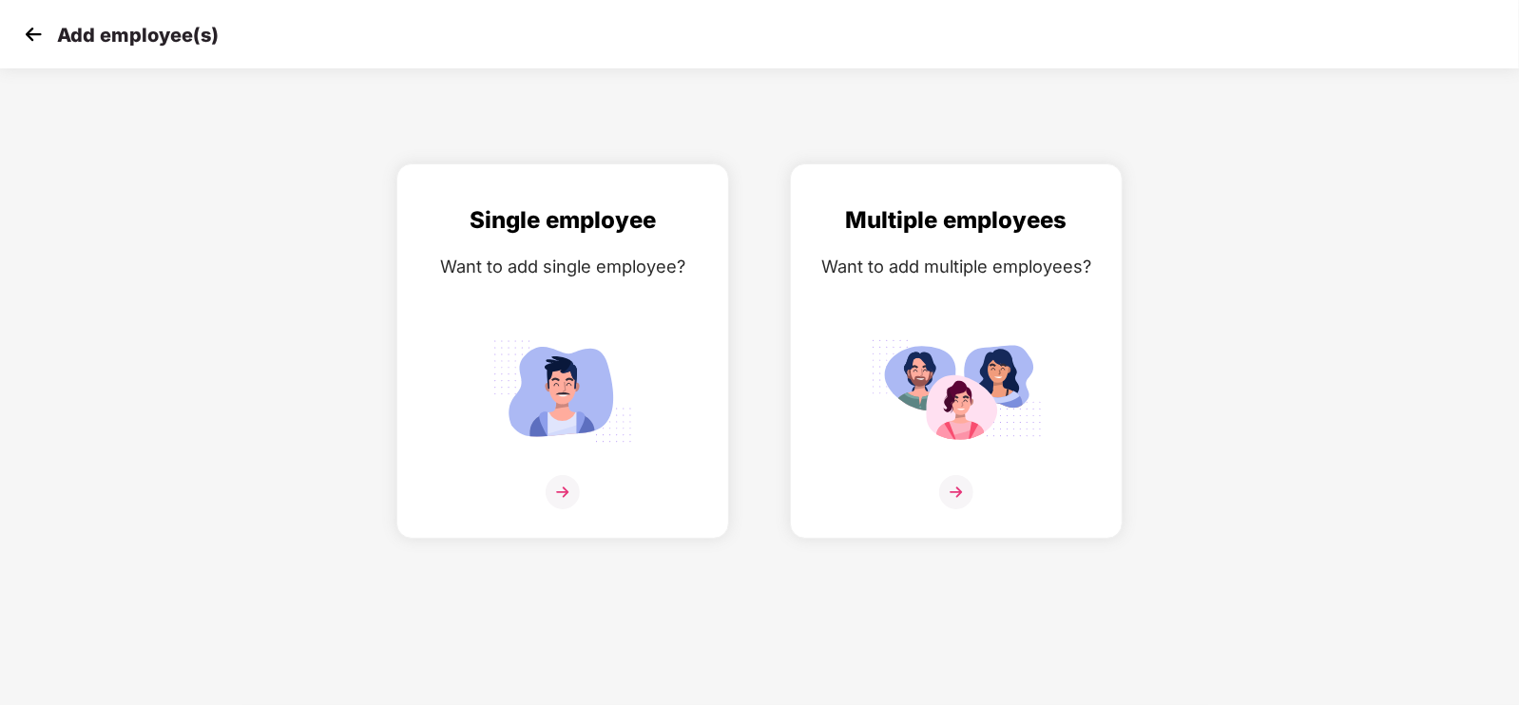
click at [47, 30] on img at bounding box center [33, 34] width 29 height 29
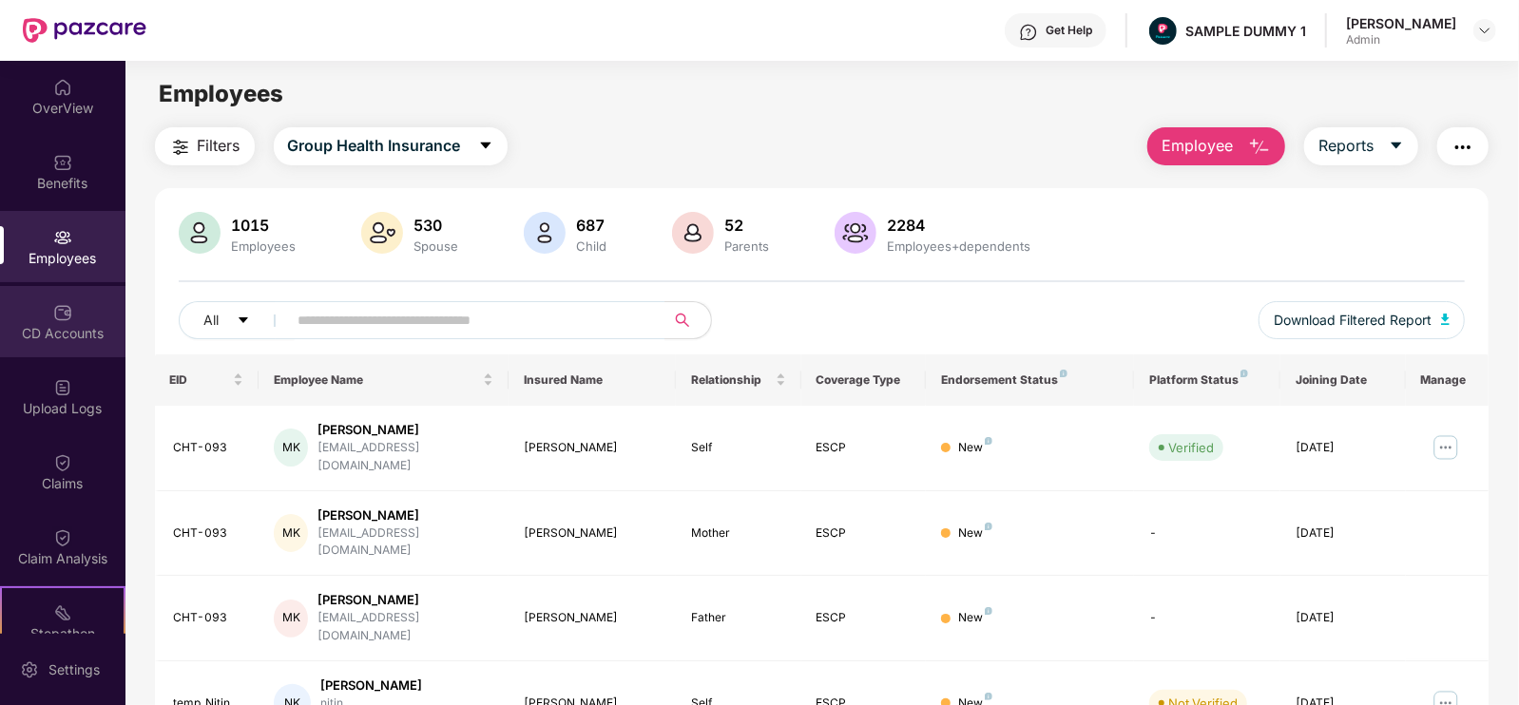
drag, startPoint x: 34, startPoint y: 333, endPoint x: 15, endPoint y: 330, distance: 19.2
click at [15, 330] on div "CD Accounts" at bounding box center [62, 333] width 125 height 19
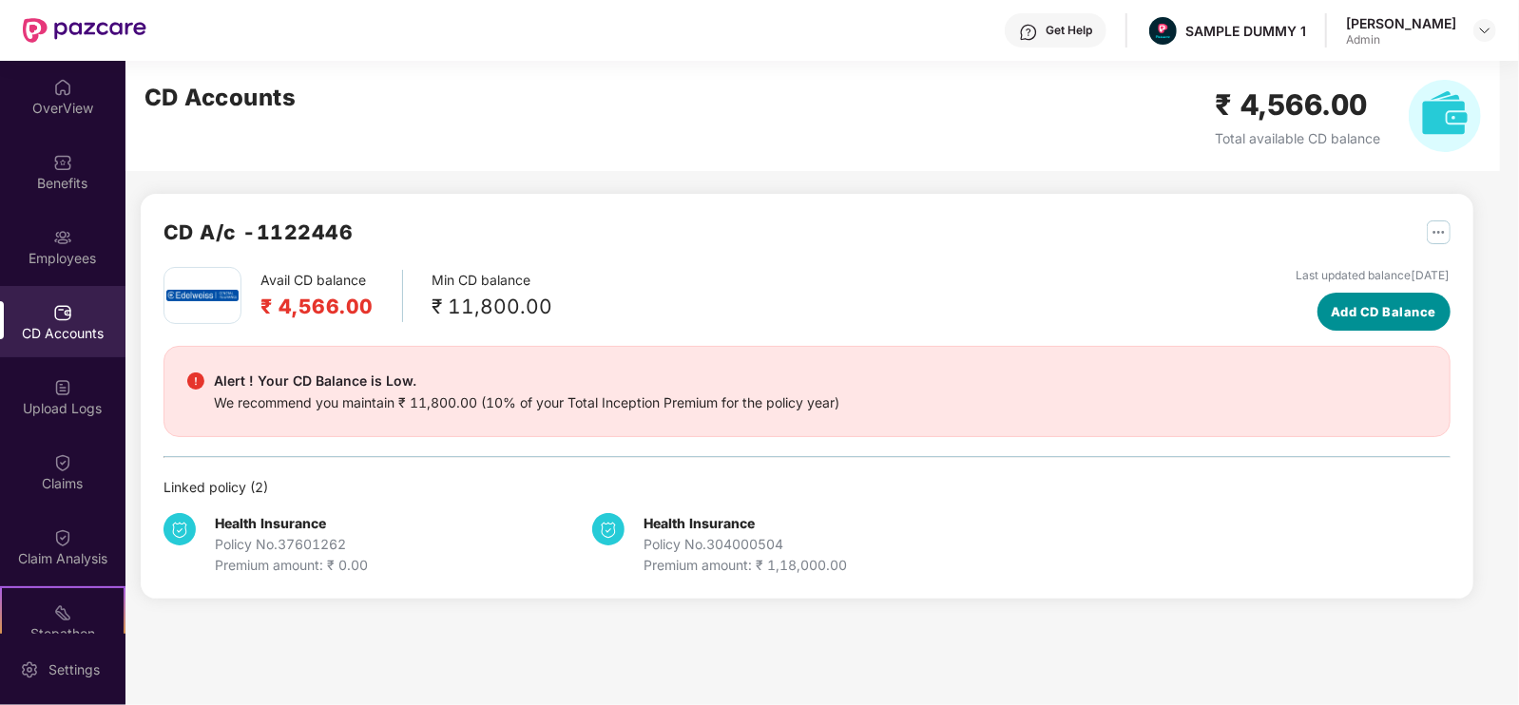
click at [1317, 296] on button "Add CD Balance" at bounding box center [1383, 312] width 133 height 38
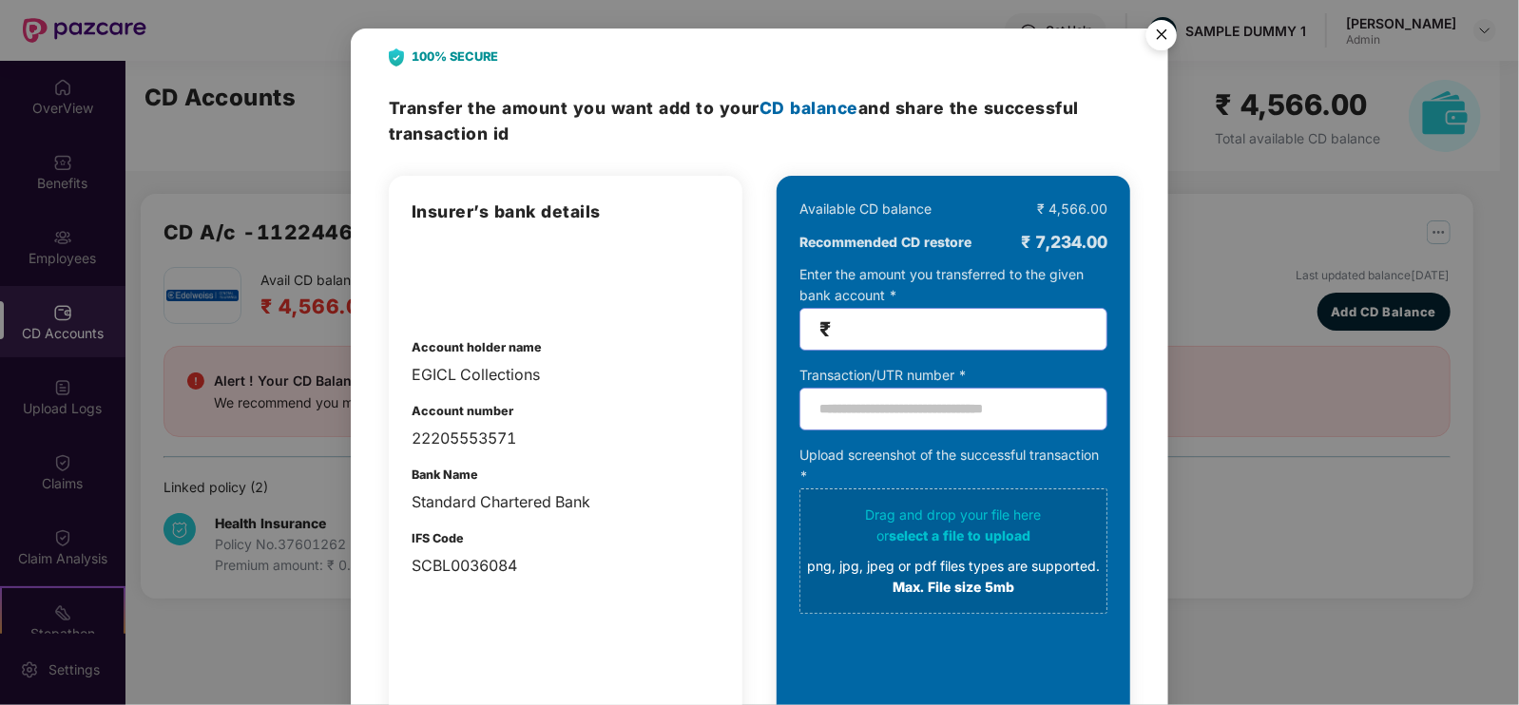
click at [1178, 33] on img "Close" at bounding box center [1161, 37] width 53 height 53
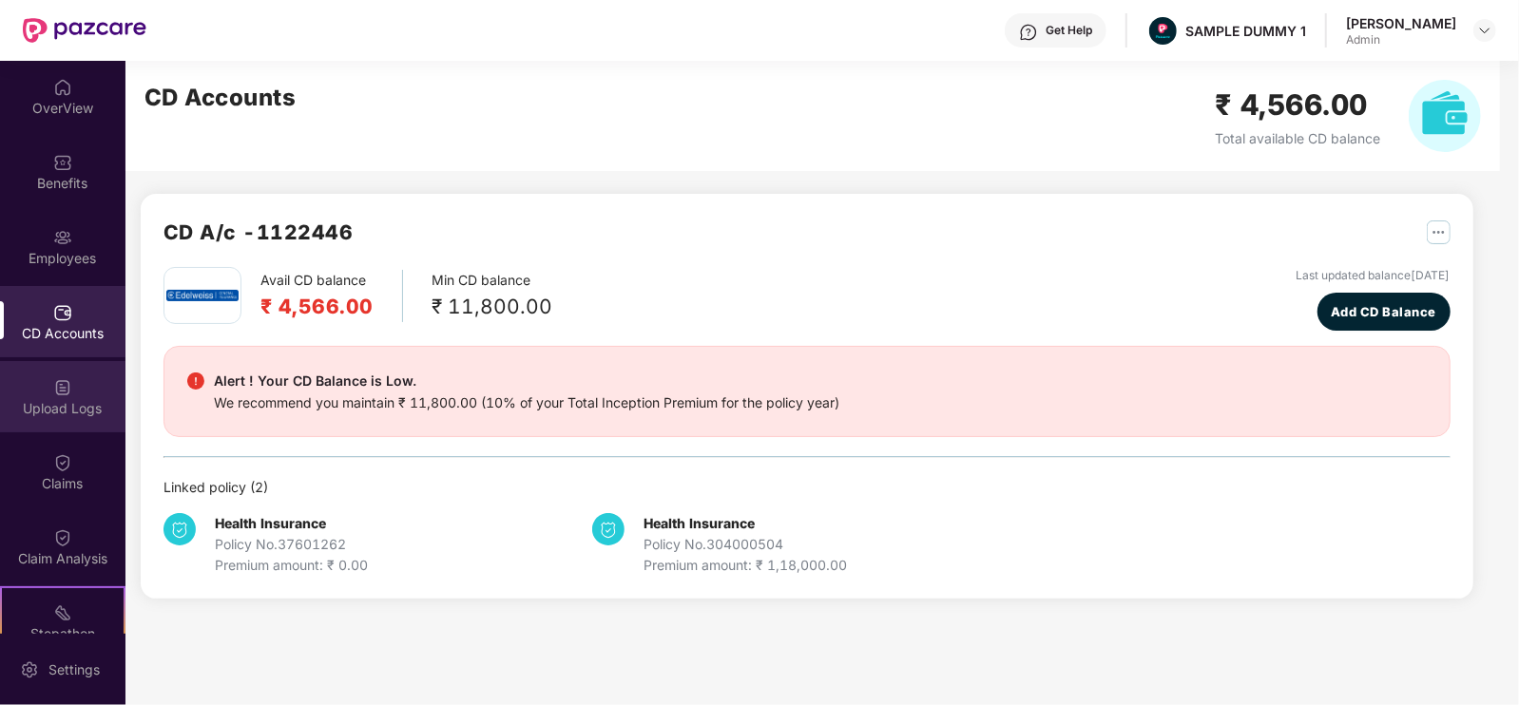
click at [64, 395] on img at bounding box center [62, 387] width 19 height 19
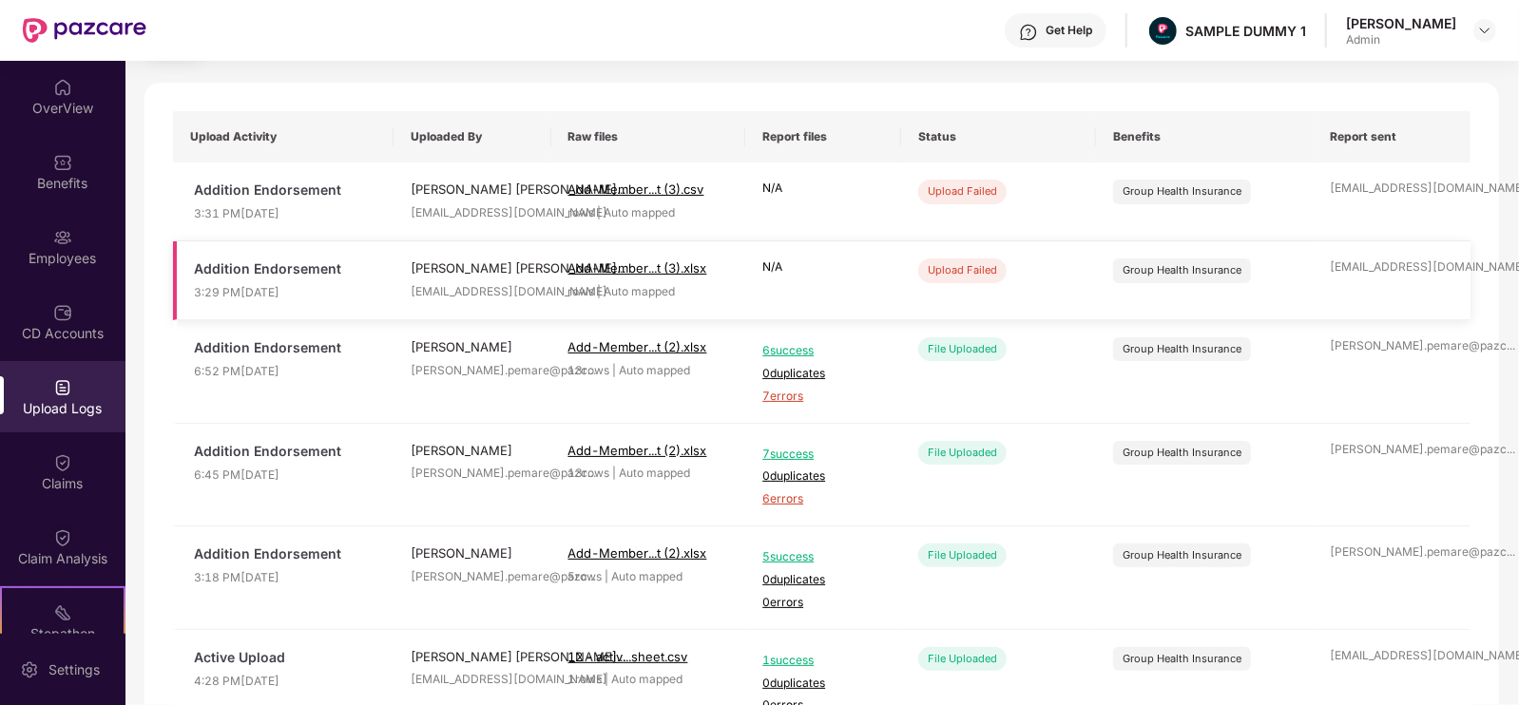
scroll to position [106, 0]
click at [48, 470] on div "Claims" at bounding box center [62, 471] width 125 height 71
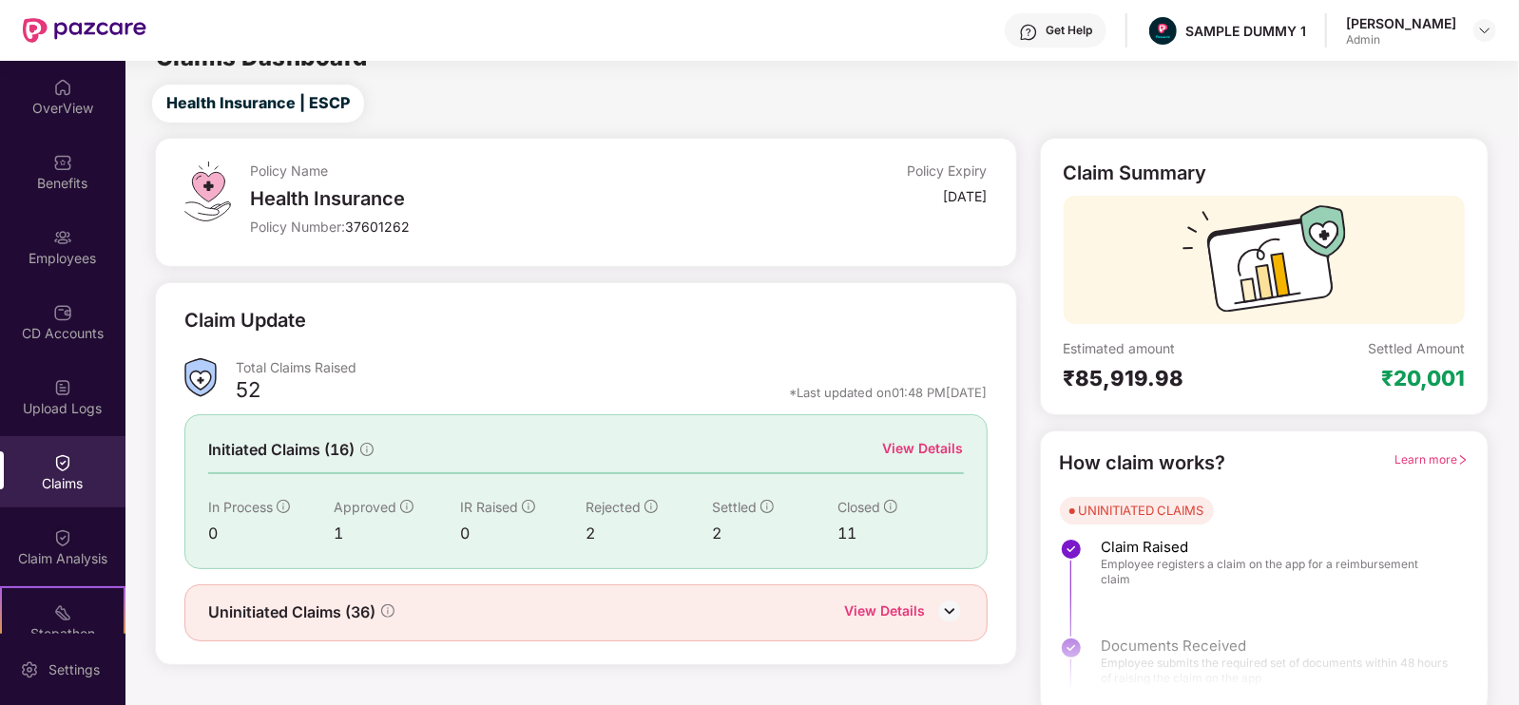
scroll to position [38, 0]
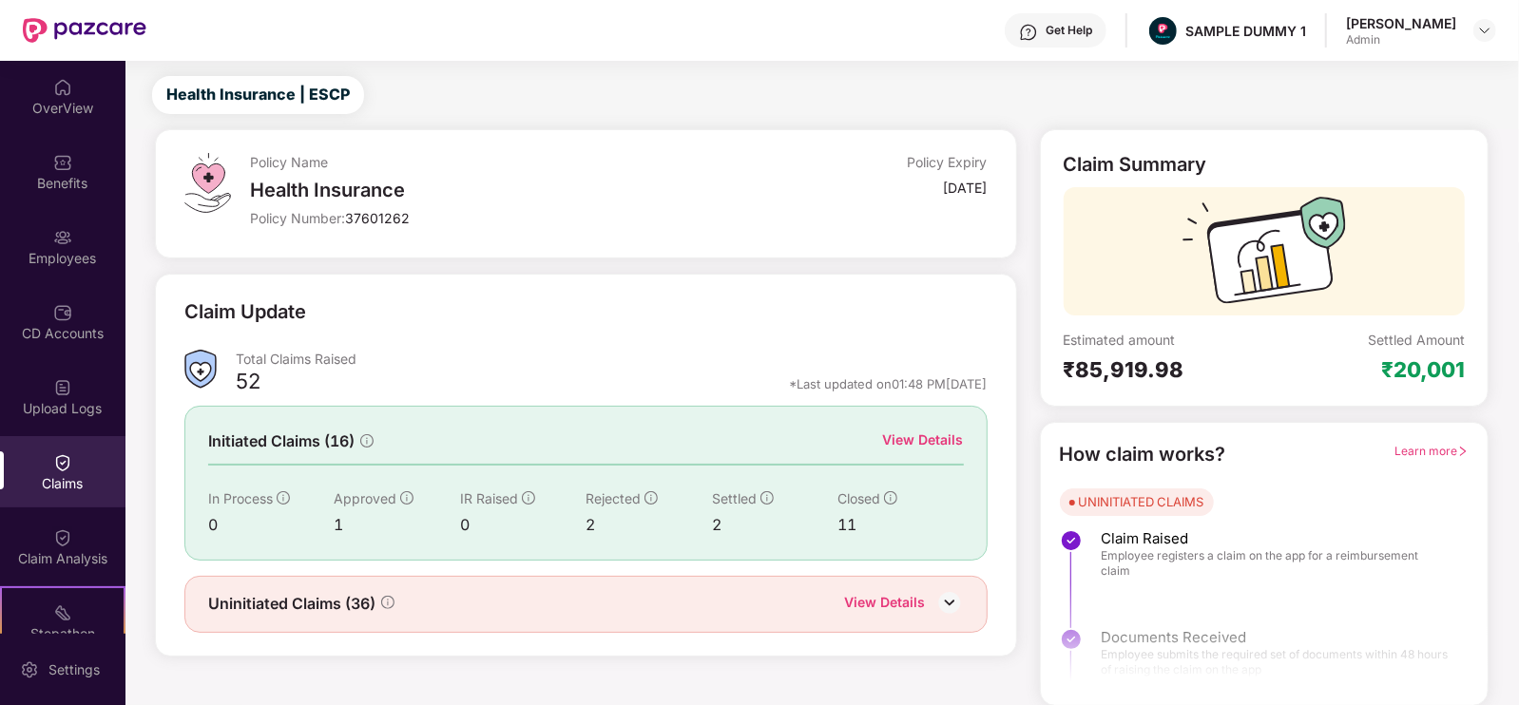
click at [920, 436] on div "View Details" at bounding box center [923, 440] width 81 height 21
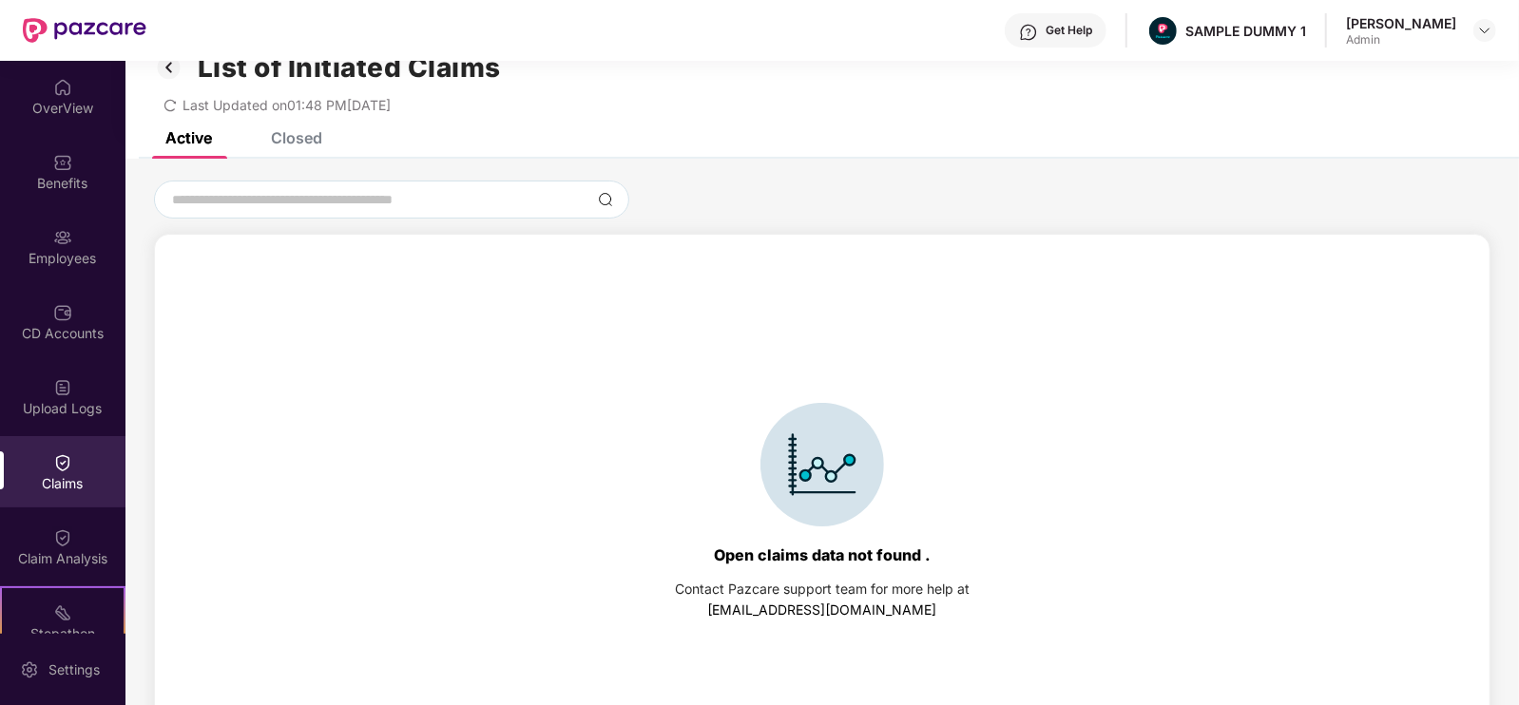
click at [294, 143] on div "Closed" at bounding box center [296, 137] width 51 height 19
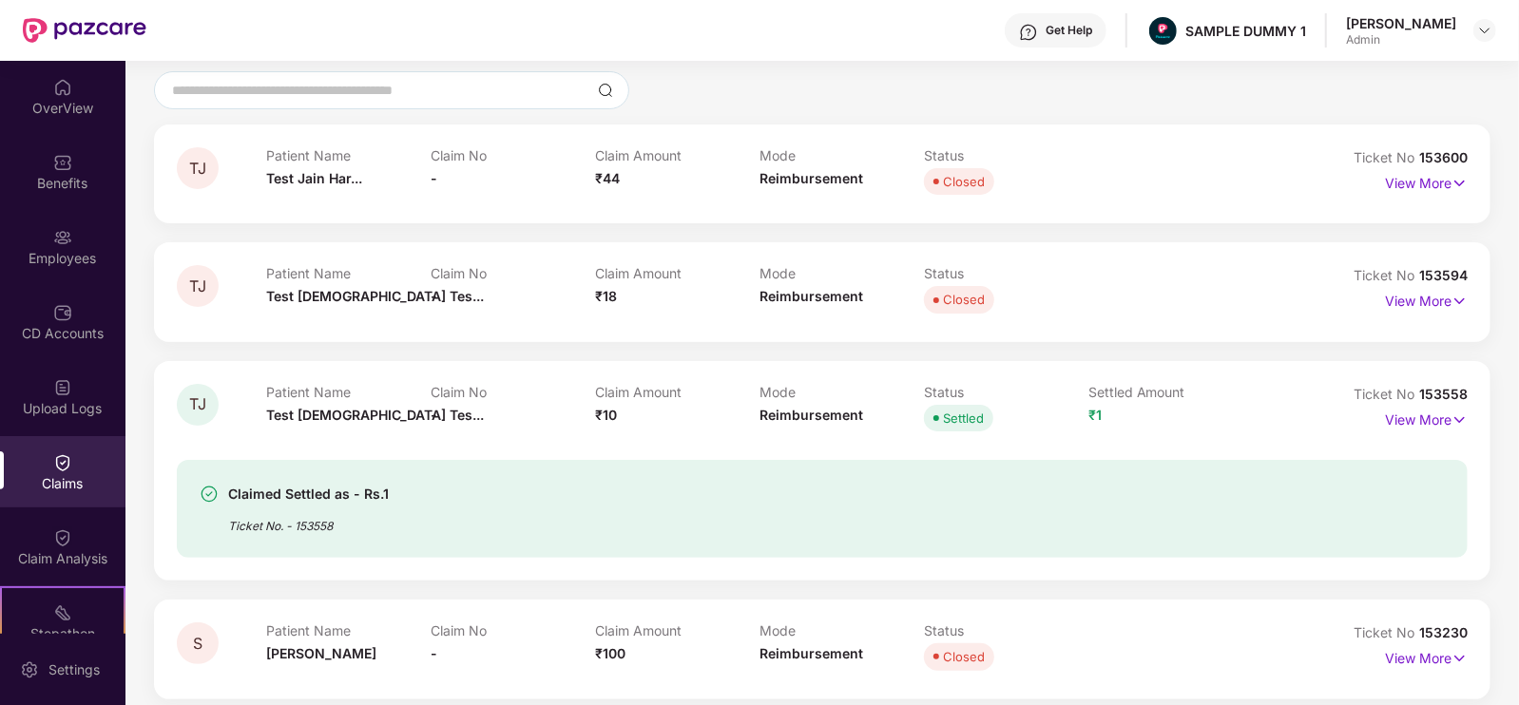
scroll to position [152, 0]
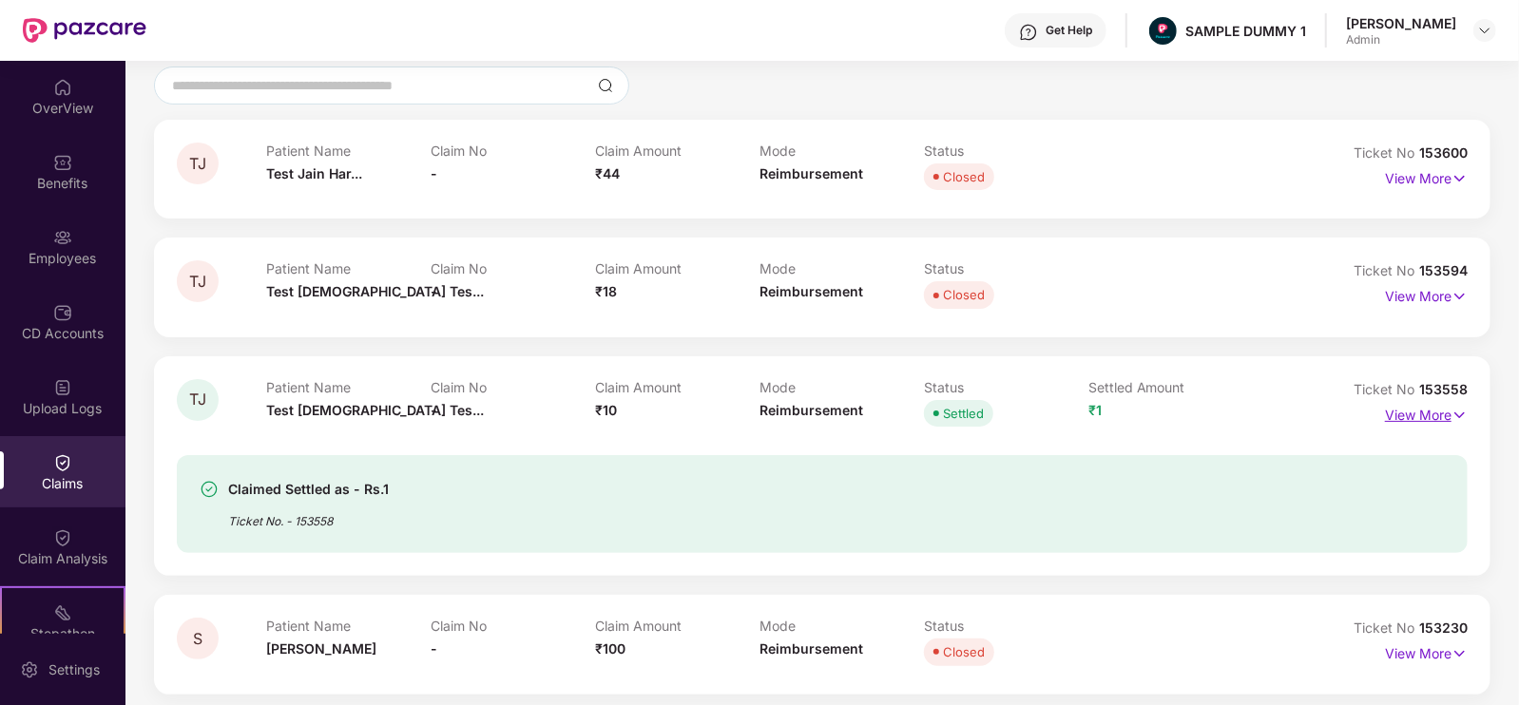
click at [1448, 414] on p "View More" at bounding box center [1426, 413] width 83 height 26
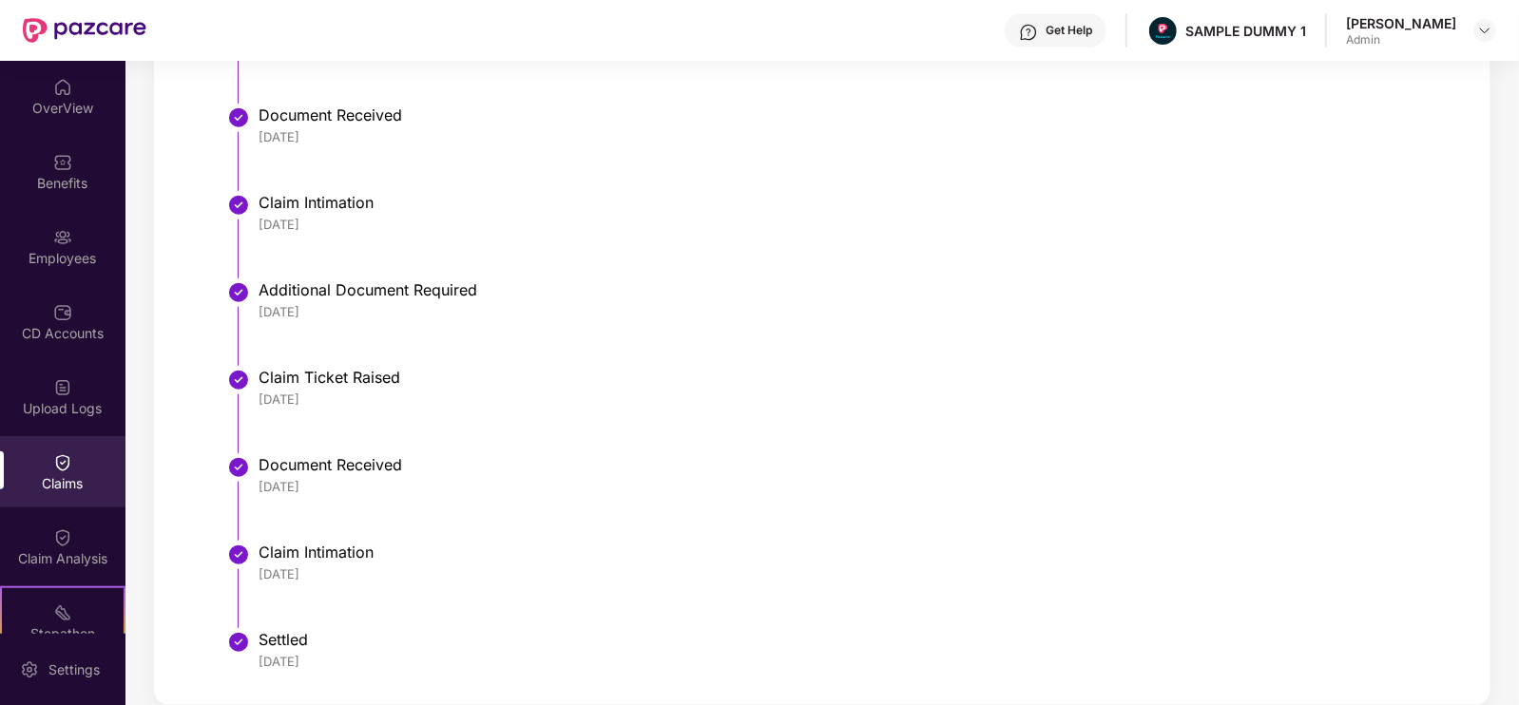
scroll to position [926, 0]
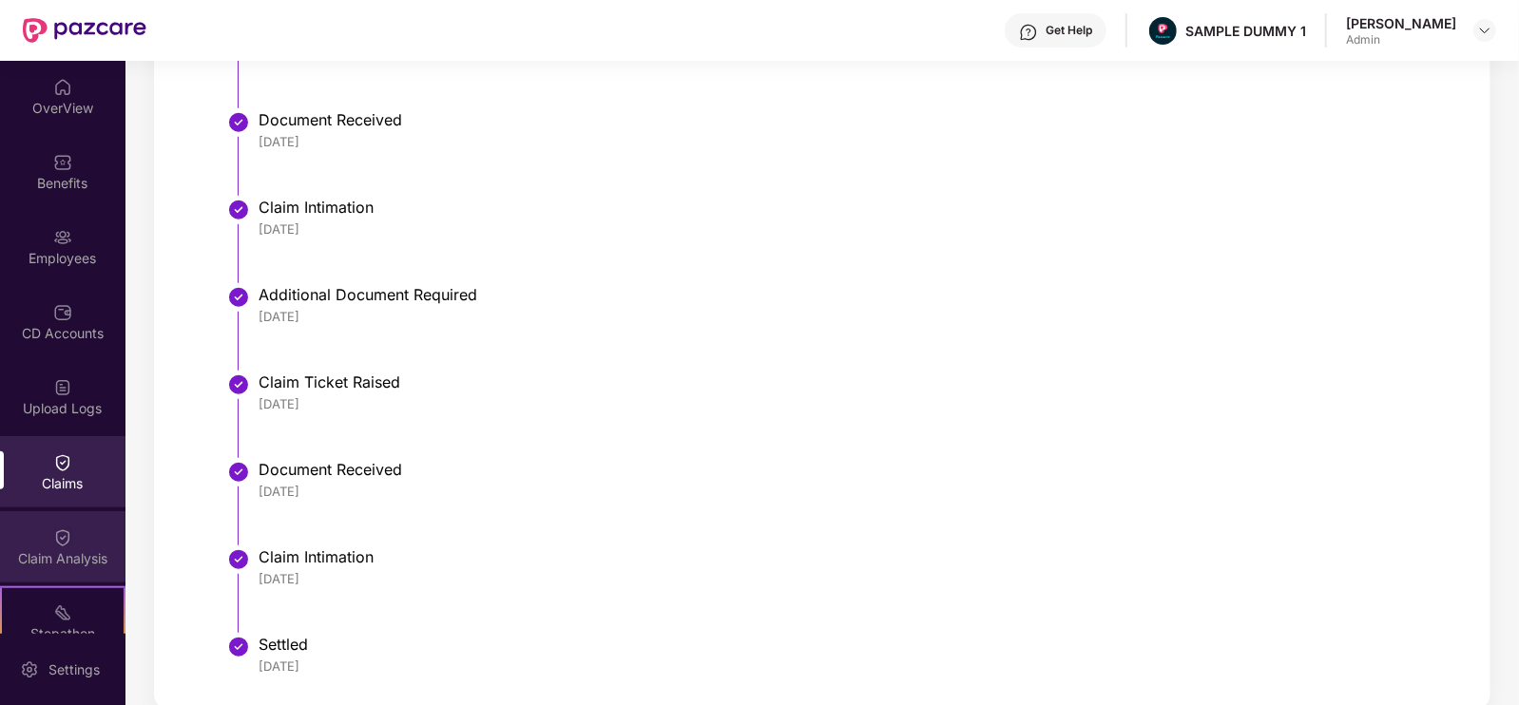
click at [91, 536] on div "Claim Analysis" at bounding box center [62, 546] width 125 height 71
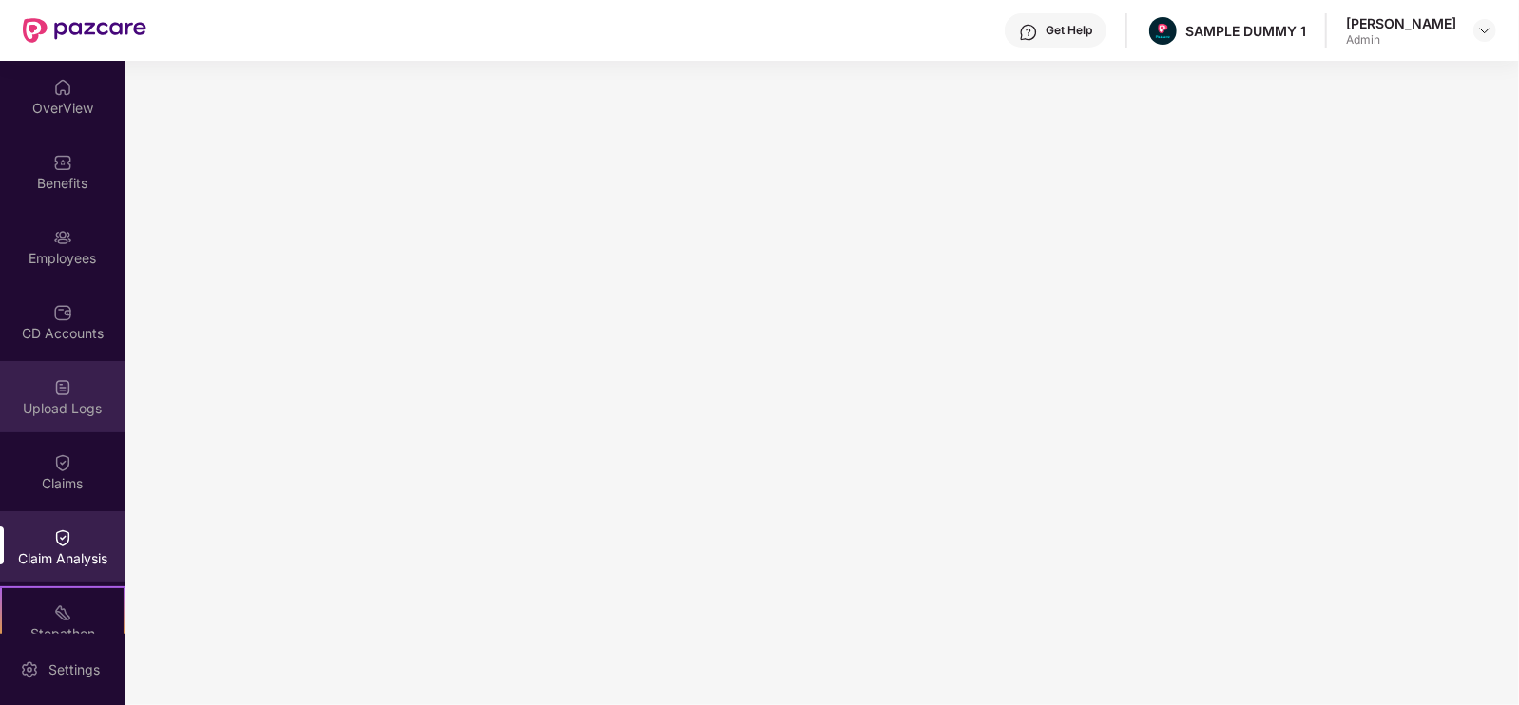
scroll to position [253, 0]
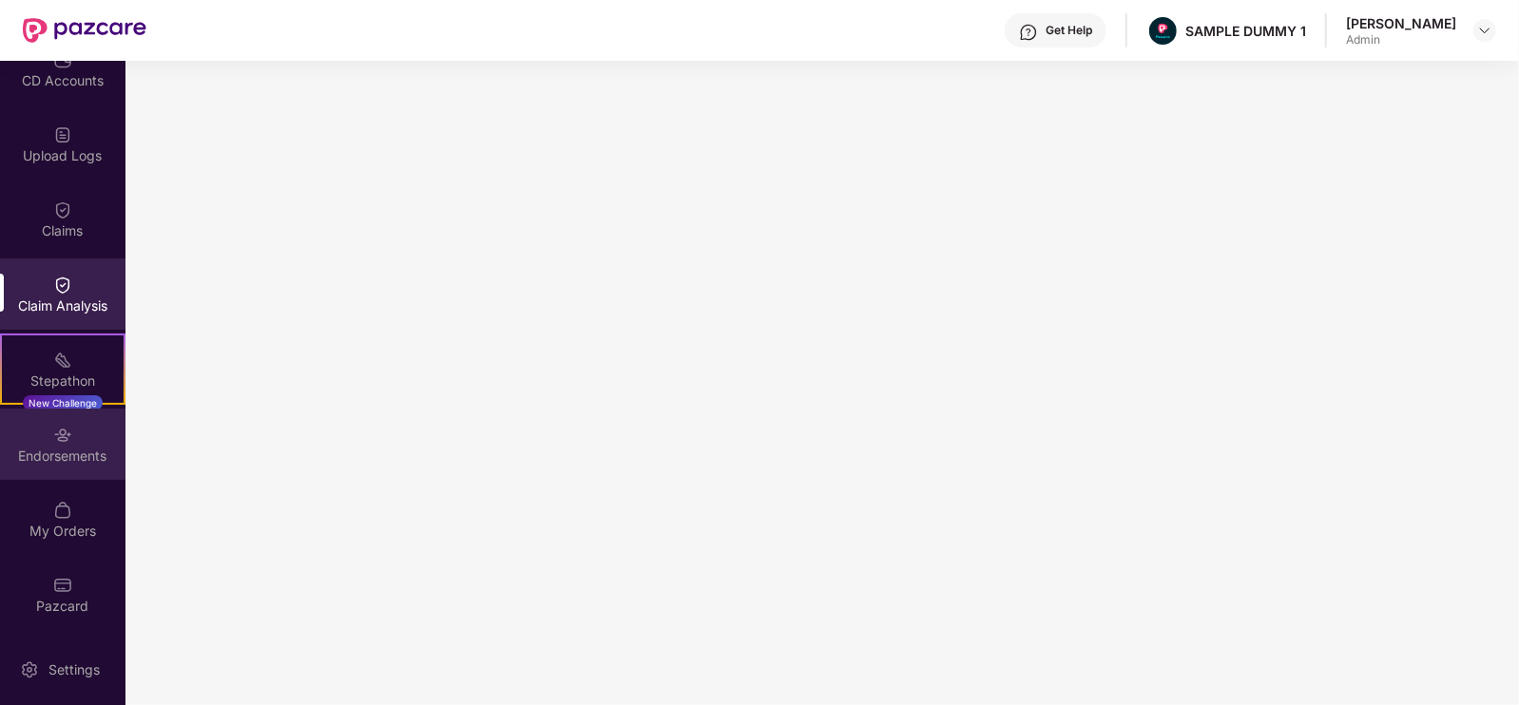
click at [65, 441] on img at bounding box center [62, 435] width 19 height 19
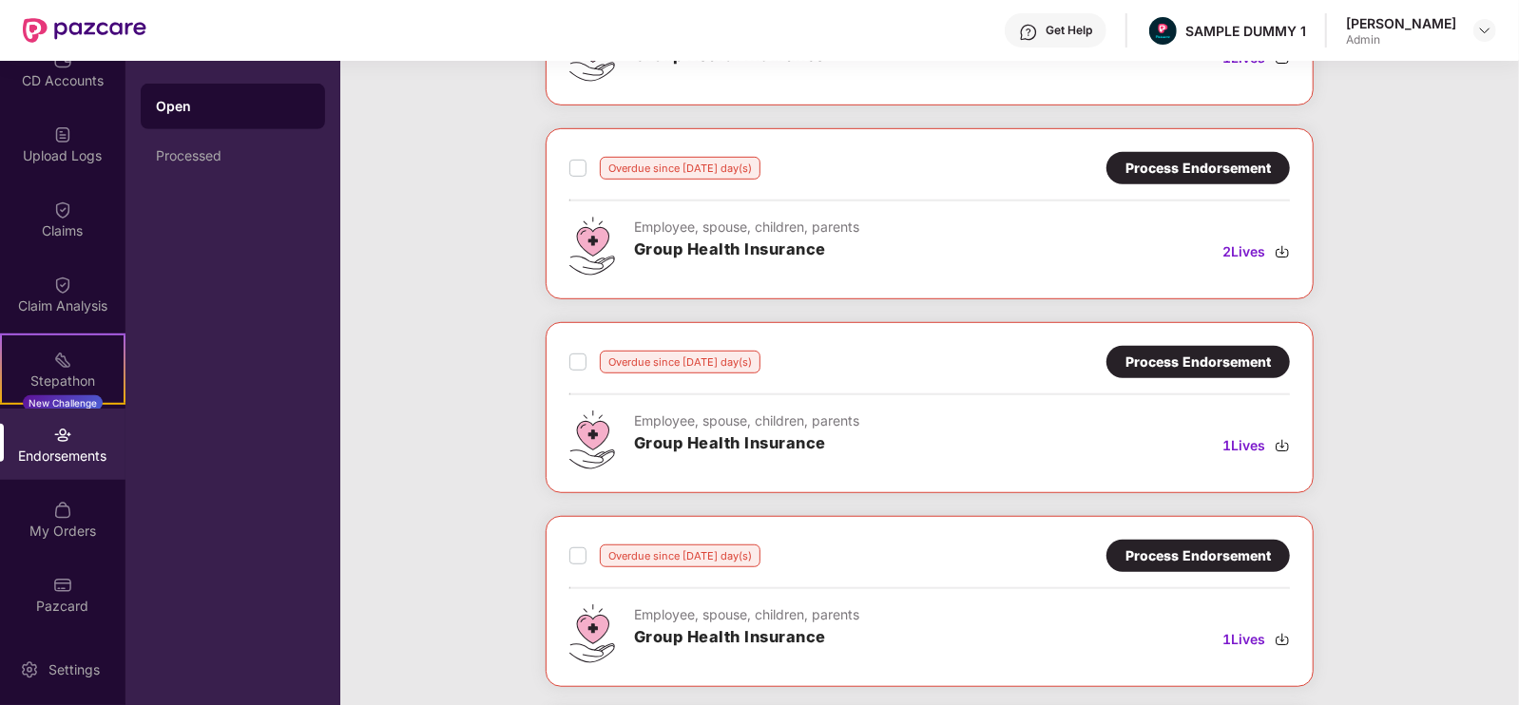
scroll to position [0, 0]
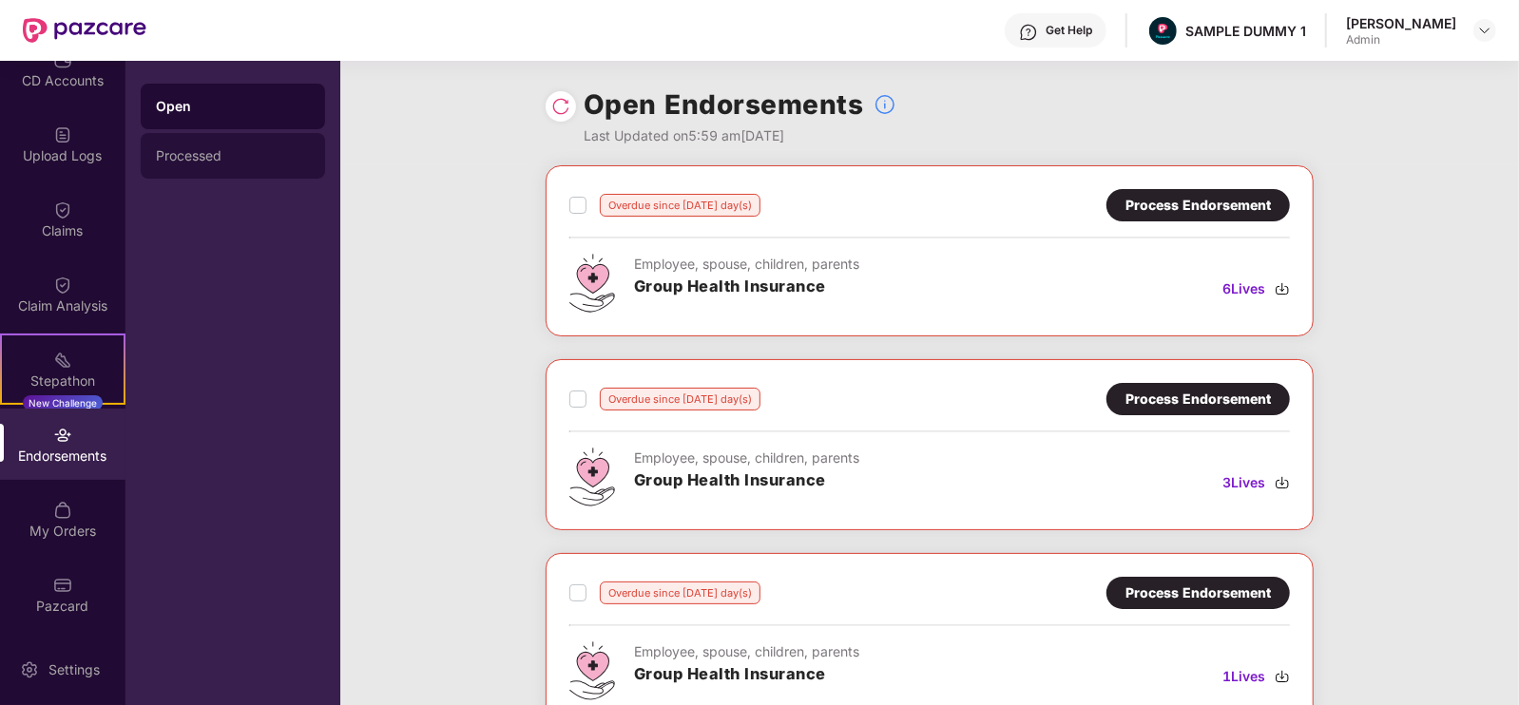
click at [230, 154] on div "Processed" at bounding box center [233, 155] width 154 height 15
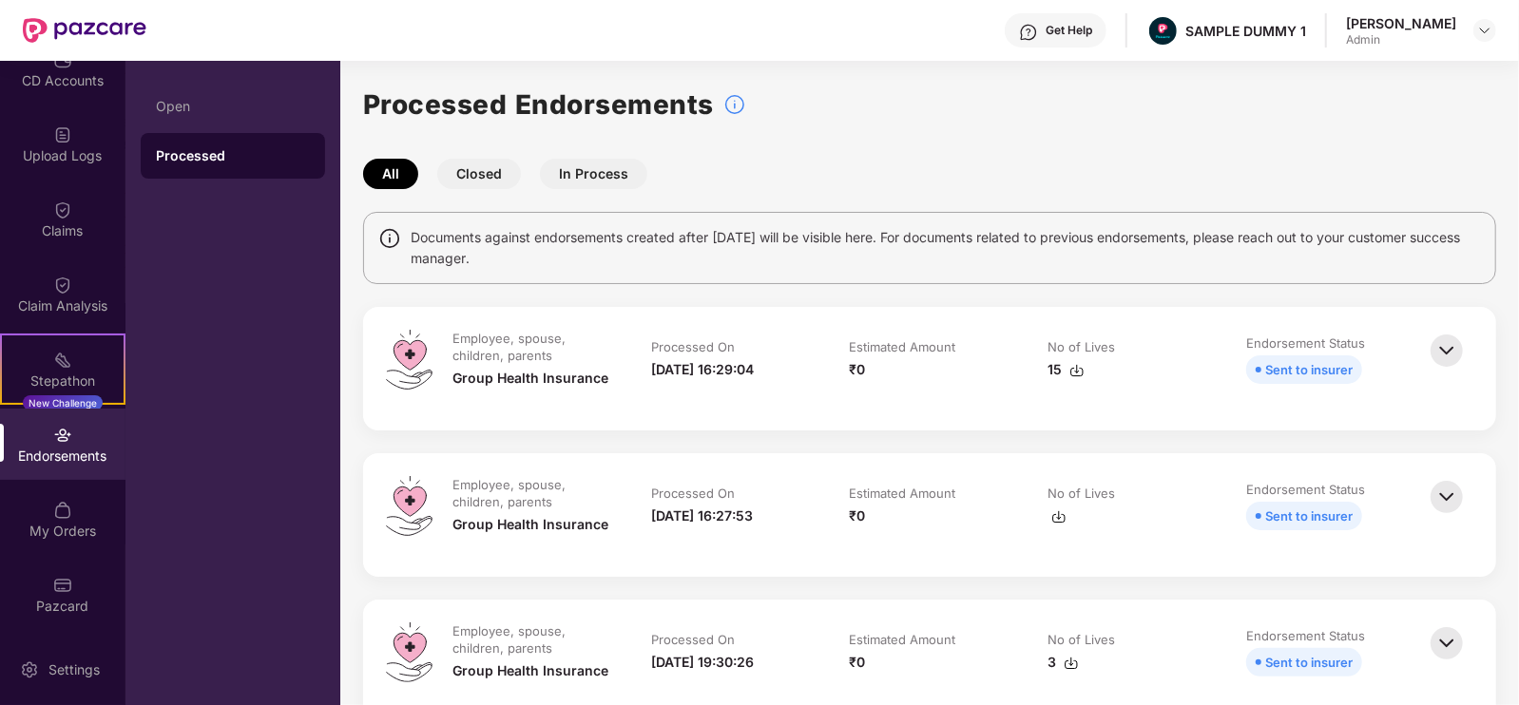
click at [568, 166] on button "In Process" at bounding box center [593, 174] width 107 height 30
click at [485, 183] on button "Closed" at bounding box center [479, 174] width 84 height 30
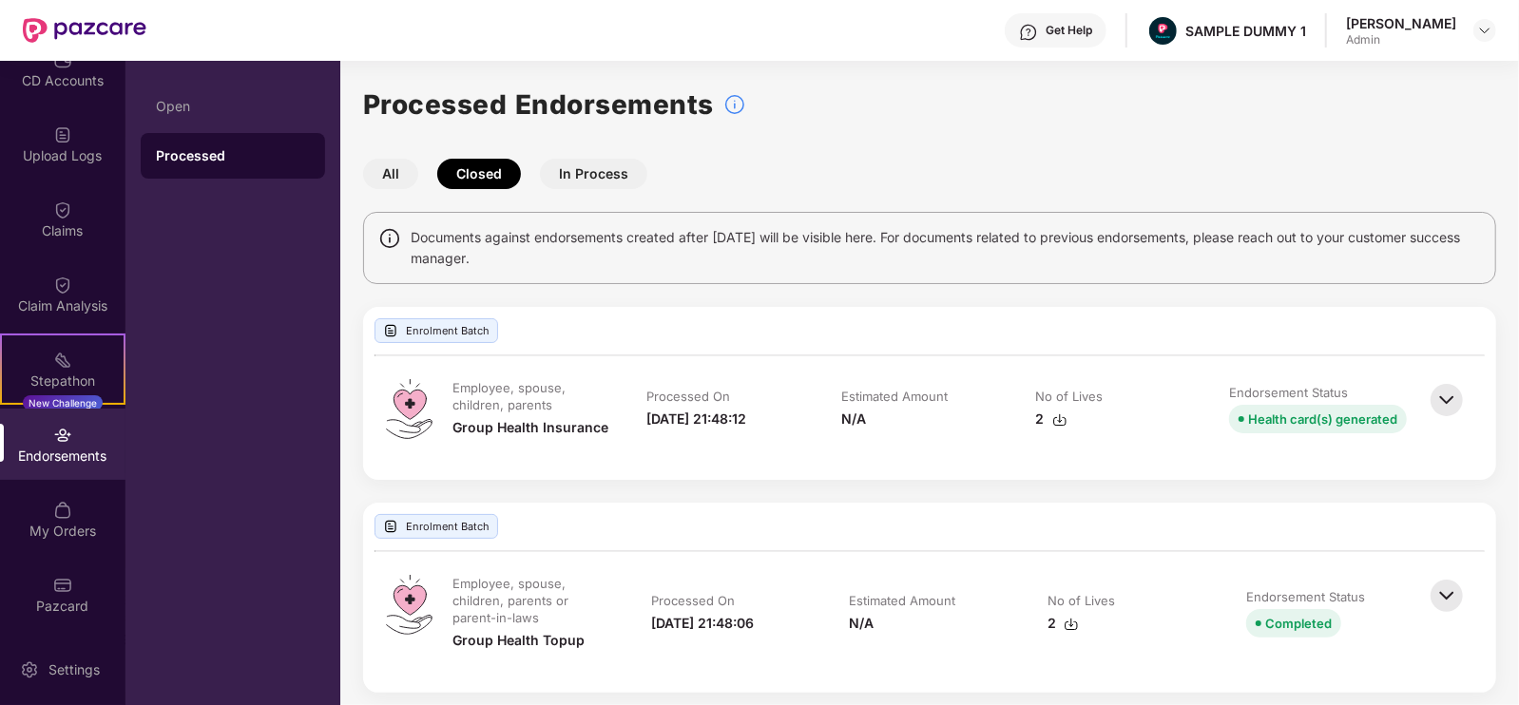
scroll to position [10, 0]
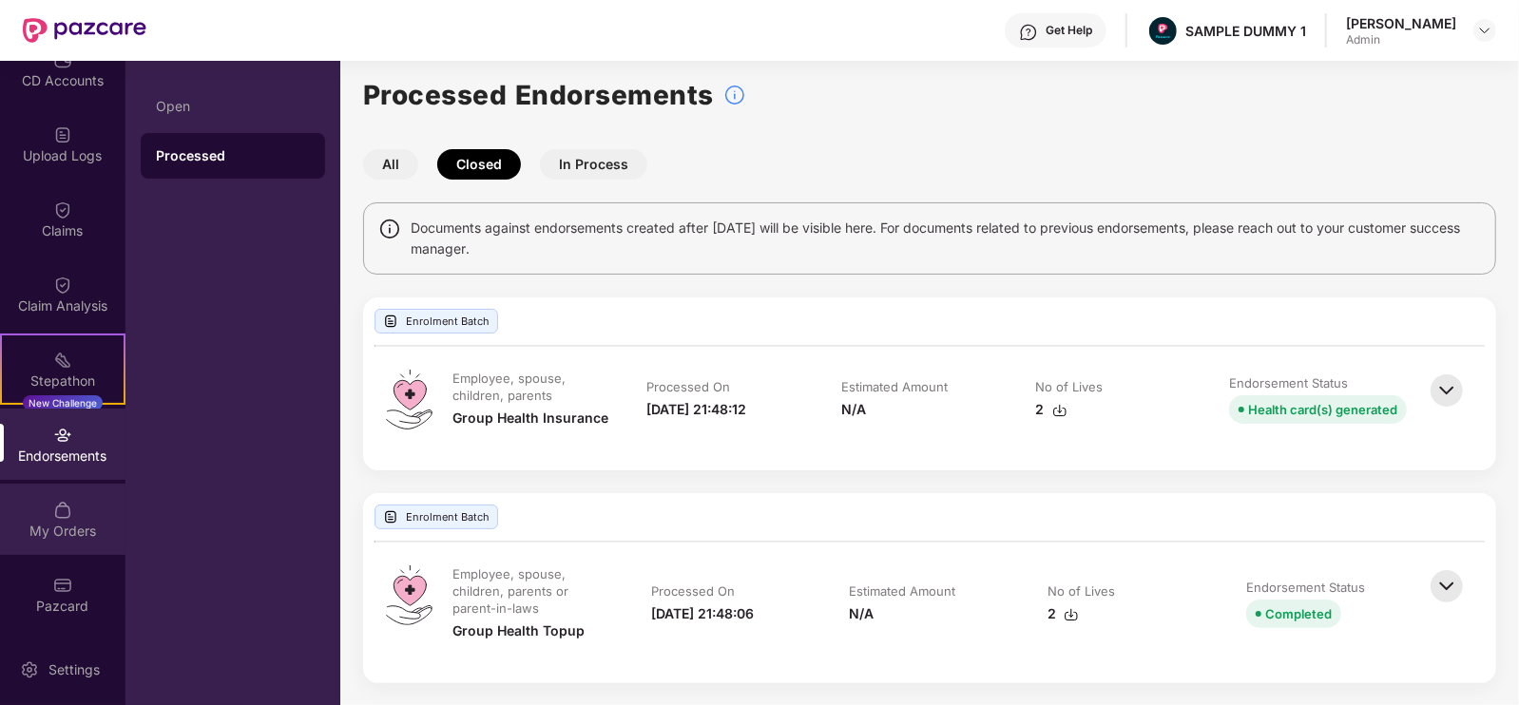
click at [58, 510] on img at bounding box center [62, 510] width 19 height 19
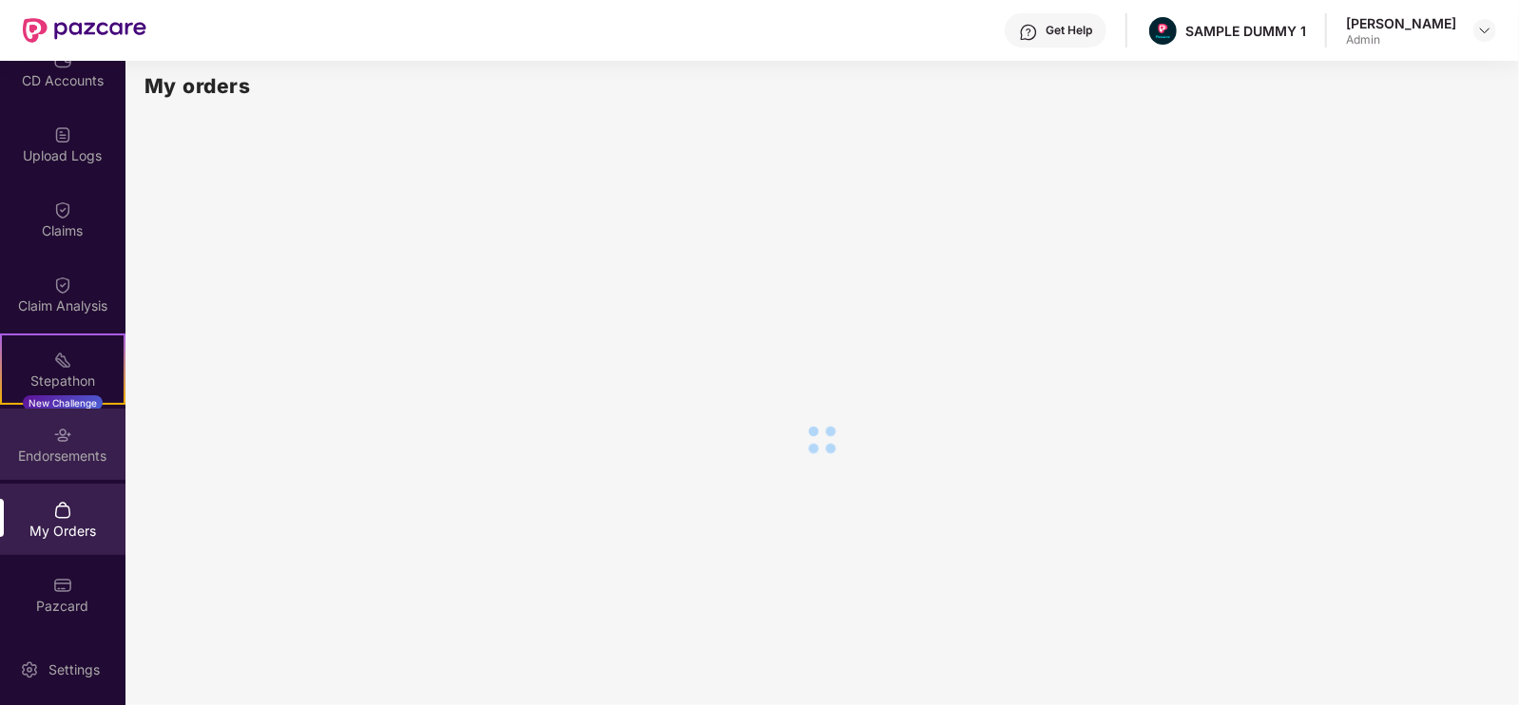
click at [62, 448] on div "Endorsements" at bounding box center [62, 456] width 125 height 19
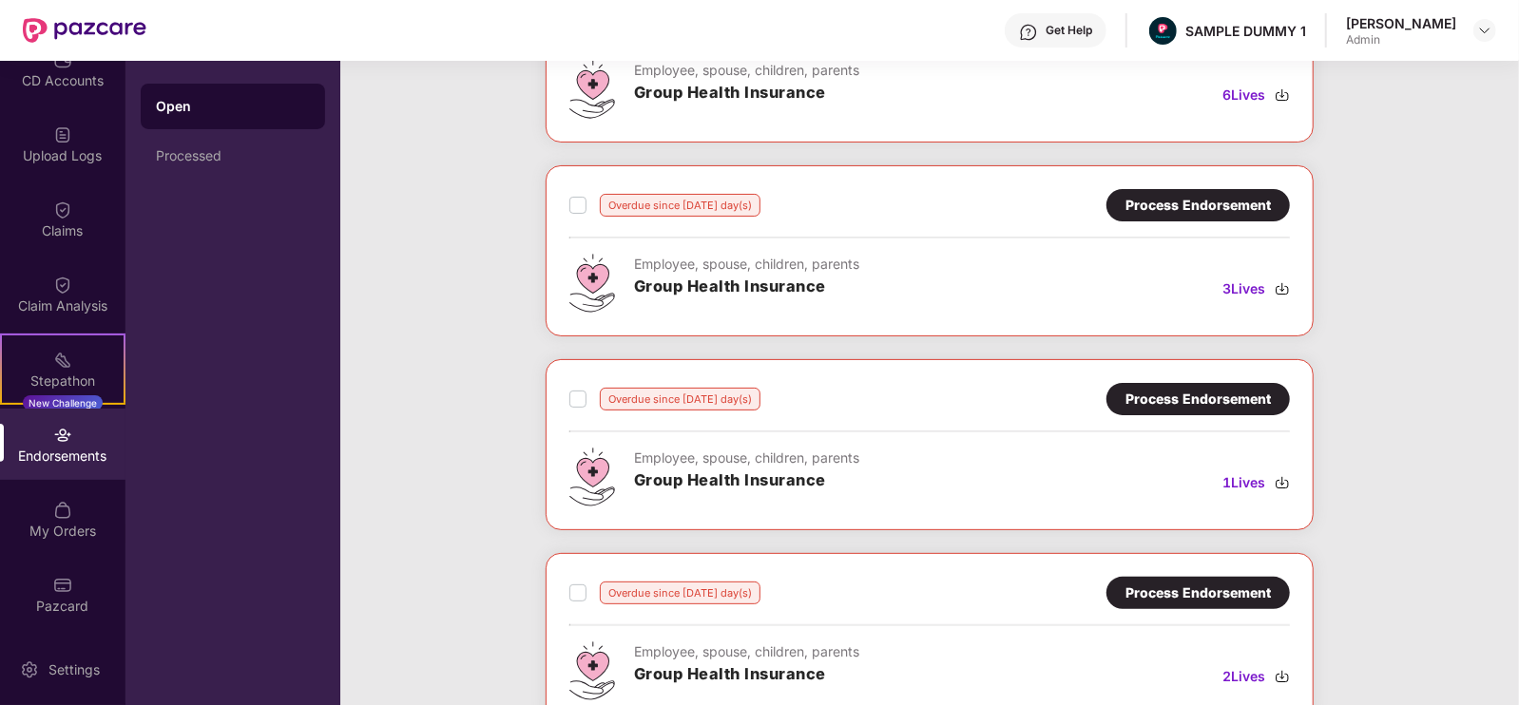
scroll to position [0, 0]
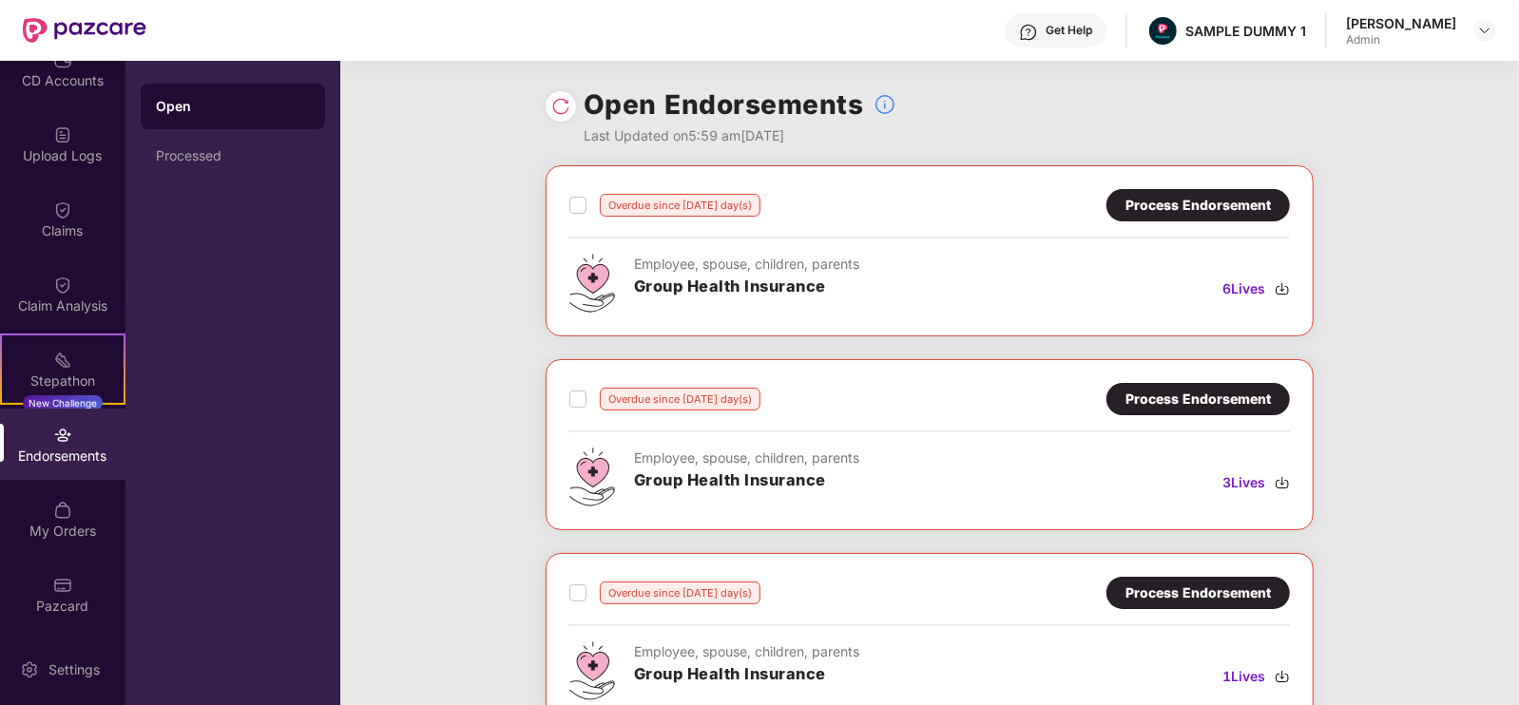
click at [1038, 31] on img at bounding box center [1028, 32] width 19 height 19
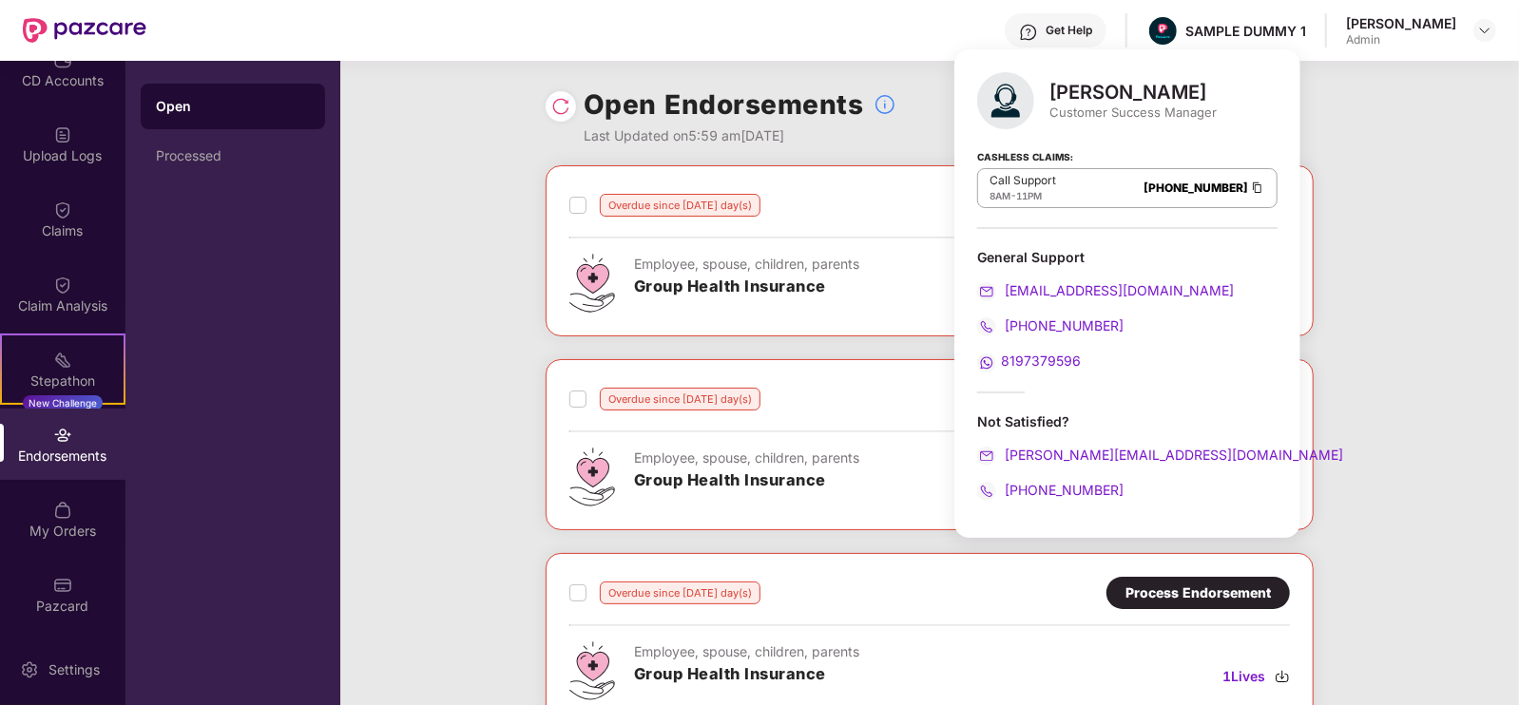
click at [1094, 40] on div "Get Help" at bounding box center [1055, 30] width 102 height 34
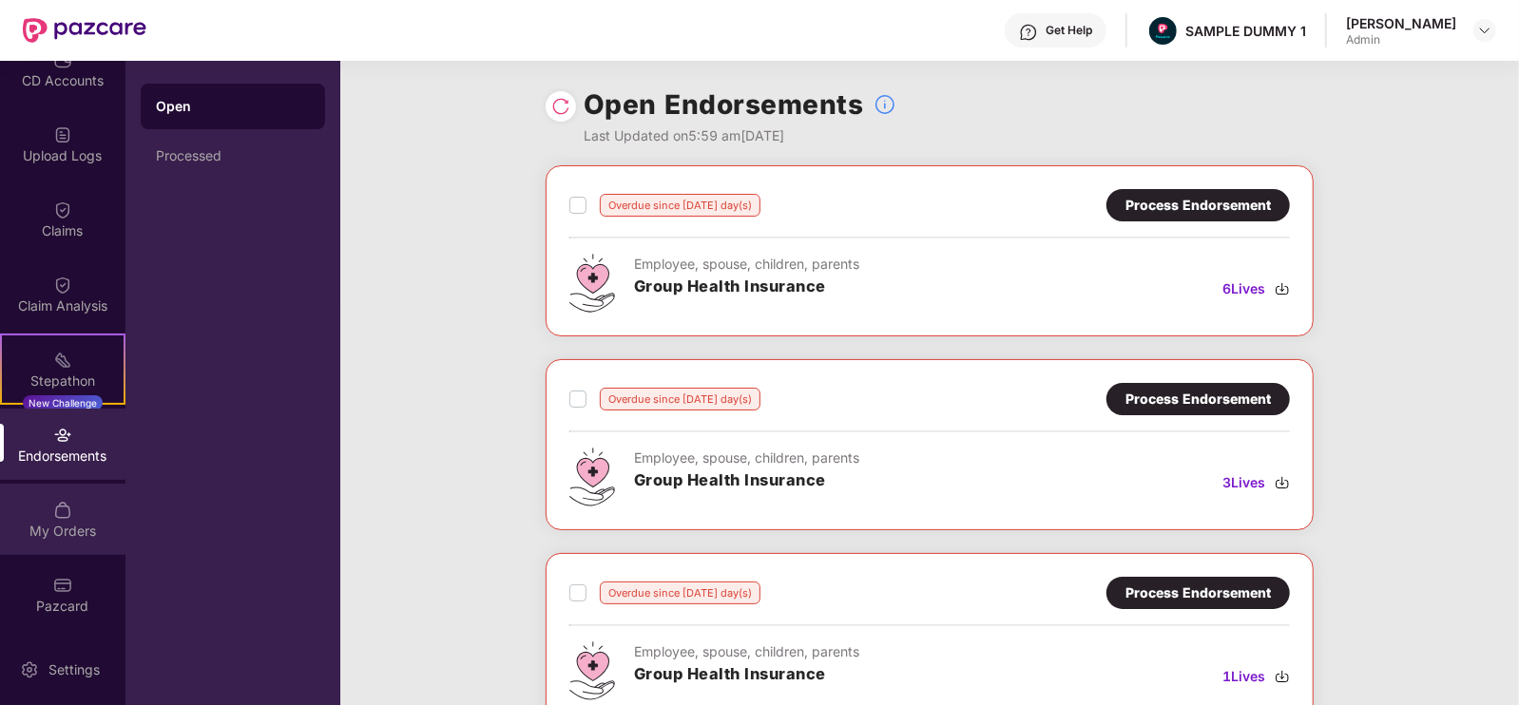
click at [50, 534] on div "My Orders" at bounding box center [62, 531] width 125 height 19
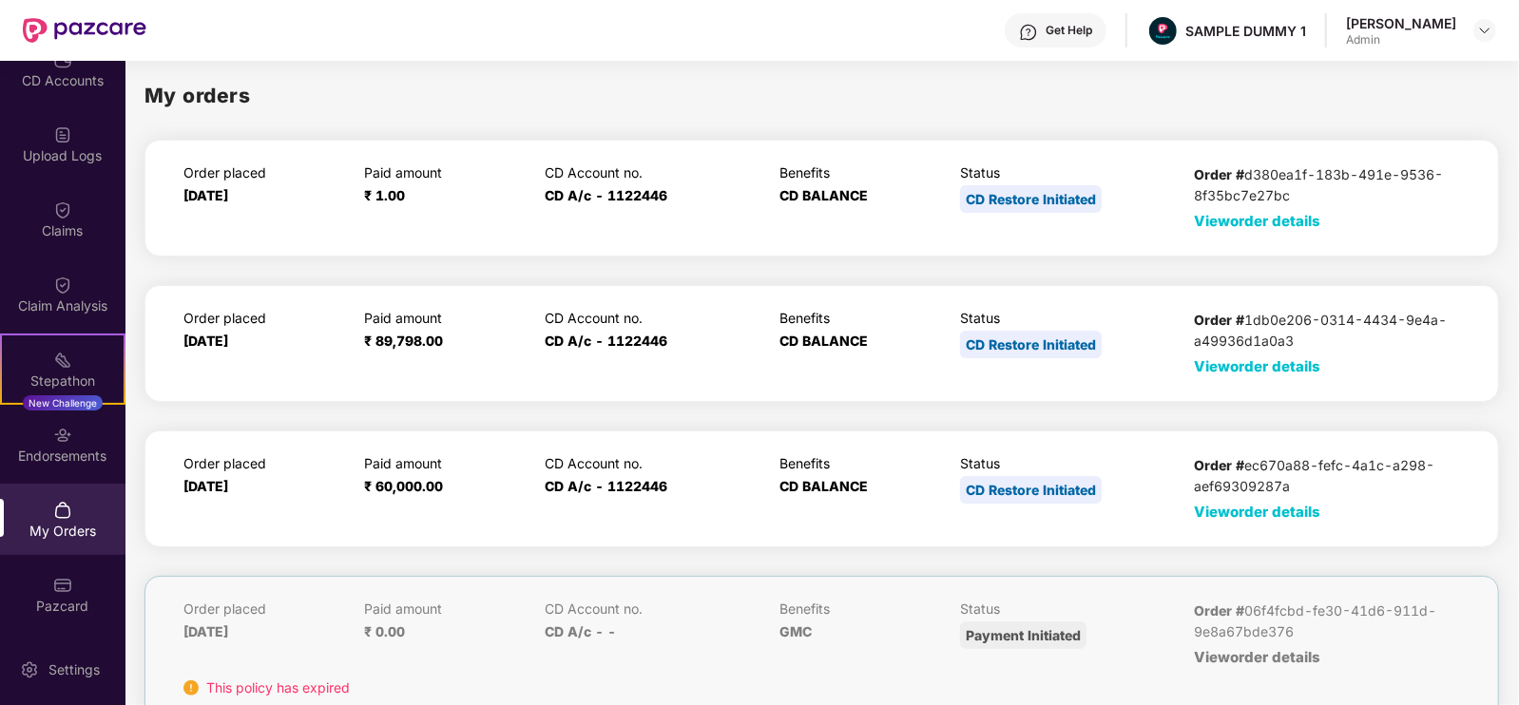
click at [1282, 509] on span "View order details" at bounding box center [1257, 512] width 126 height 18
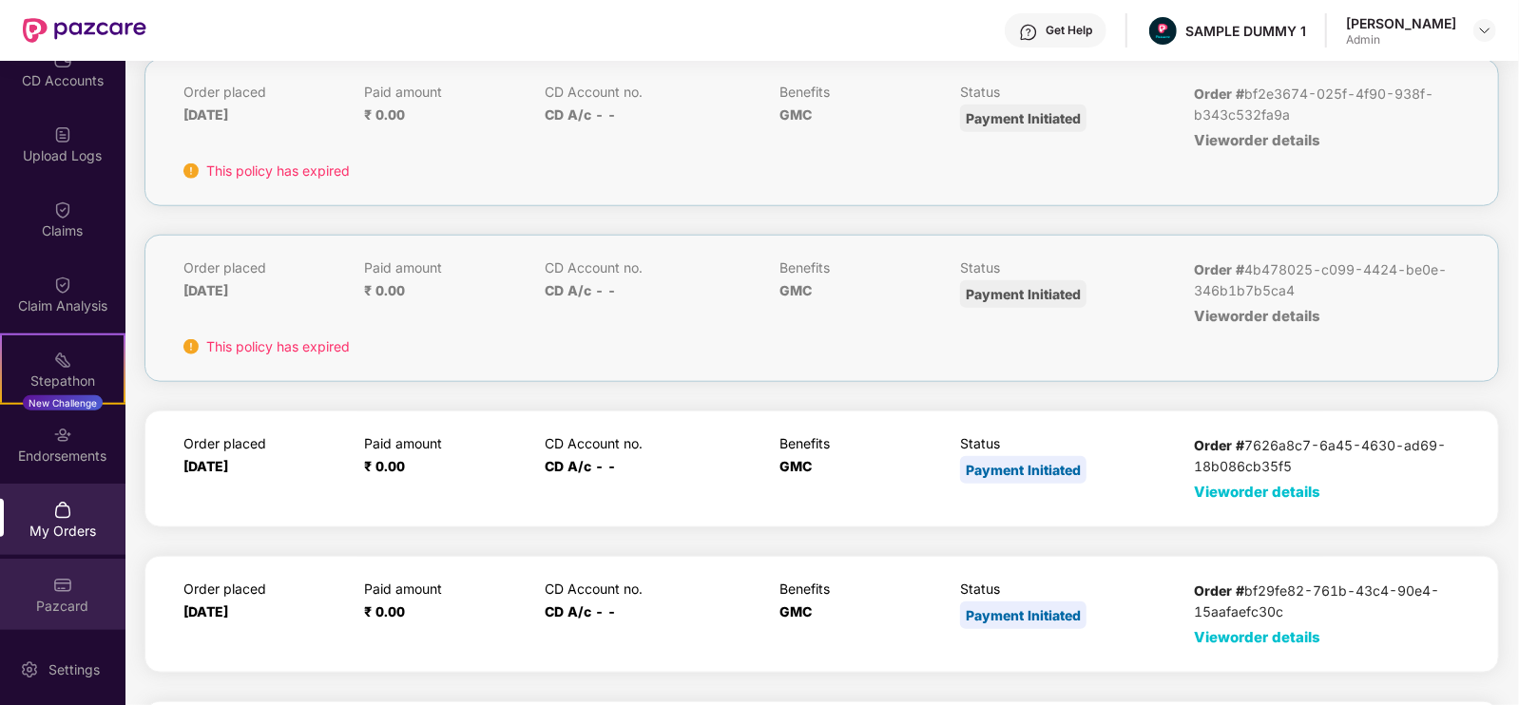
scroll to position [1068, 0]
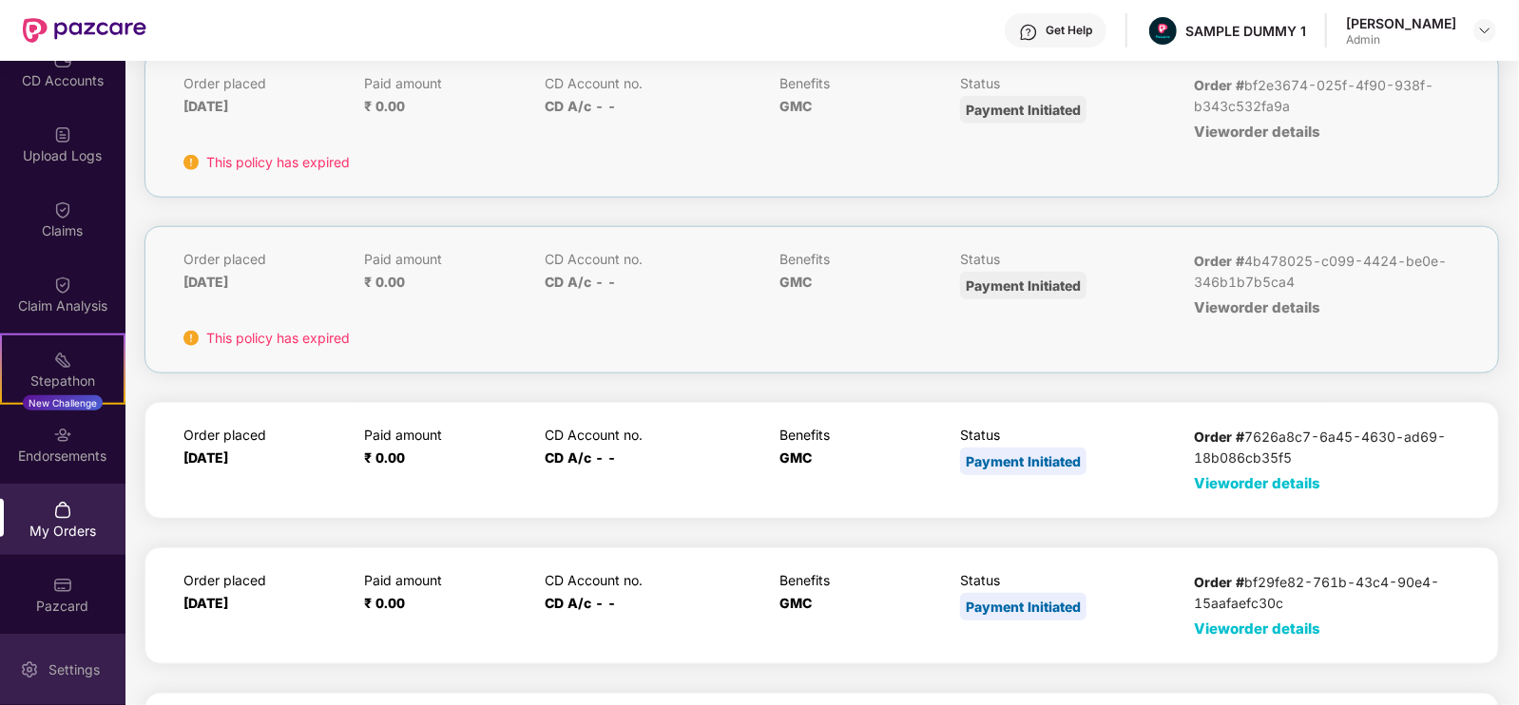
click at [54, 665] on div "Settings" at bounding box center [74, 669] width 63 height 19
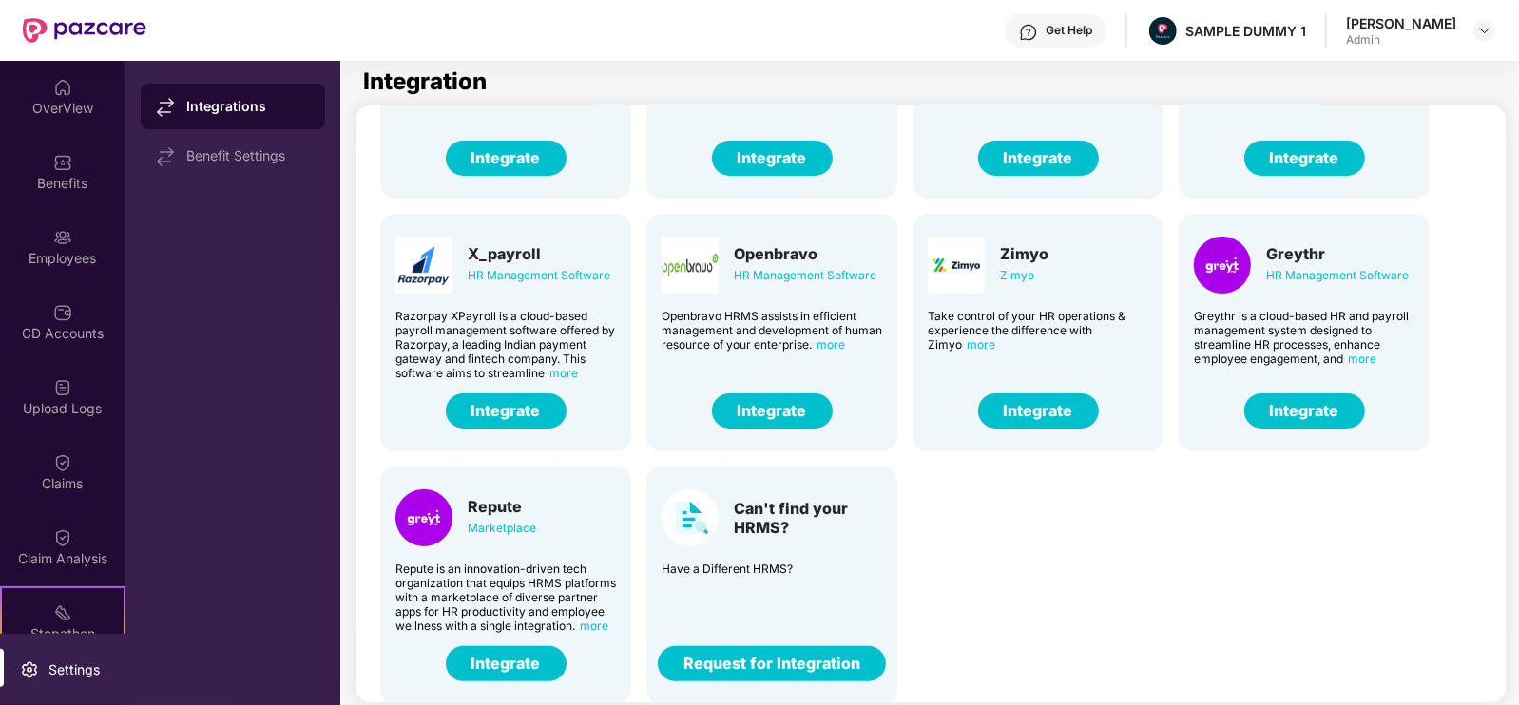
scroll to position [67, 1]
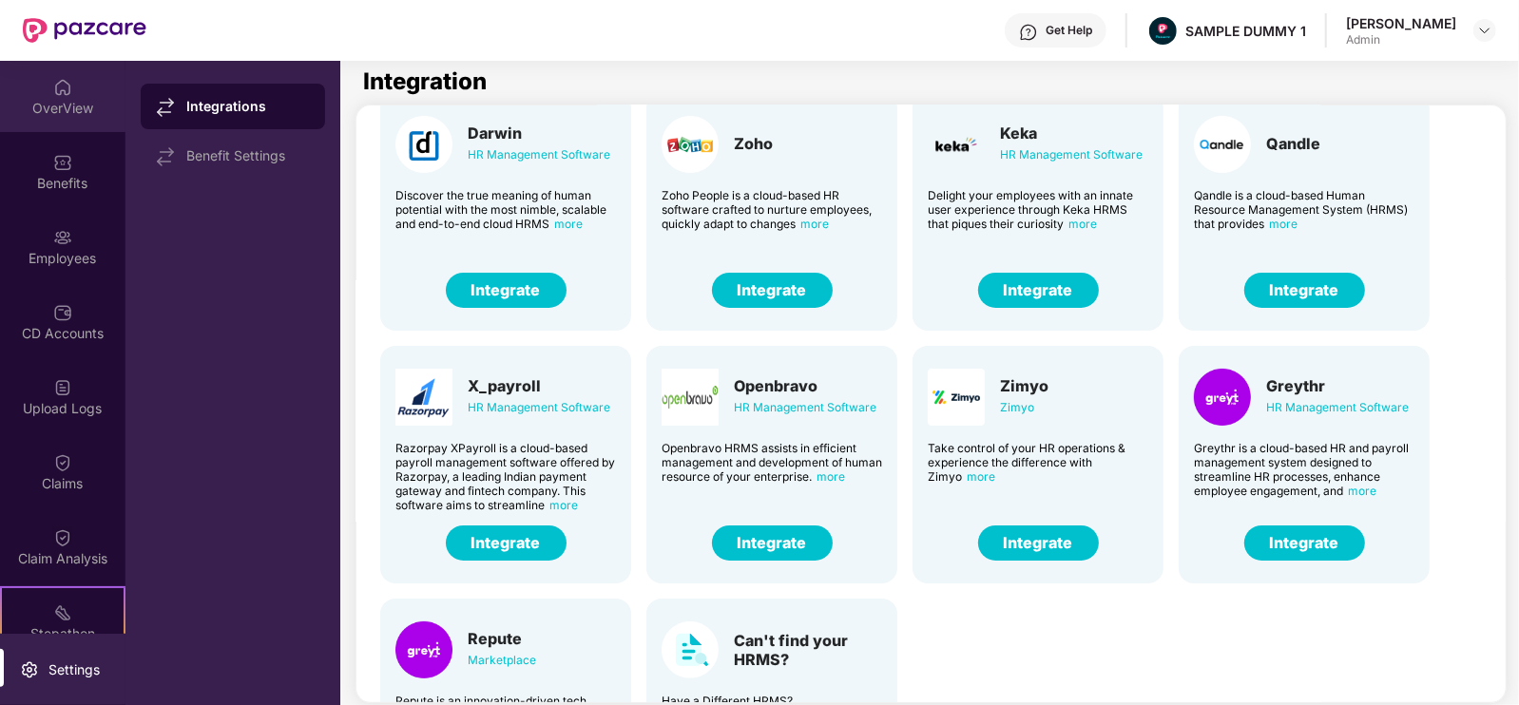
click at [43, 83] on div "OverView" at bounding box center [62, 96] width 125 height 71
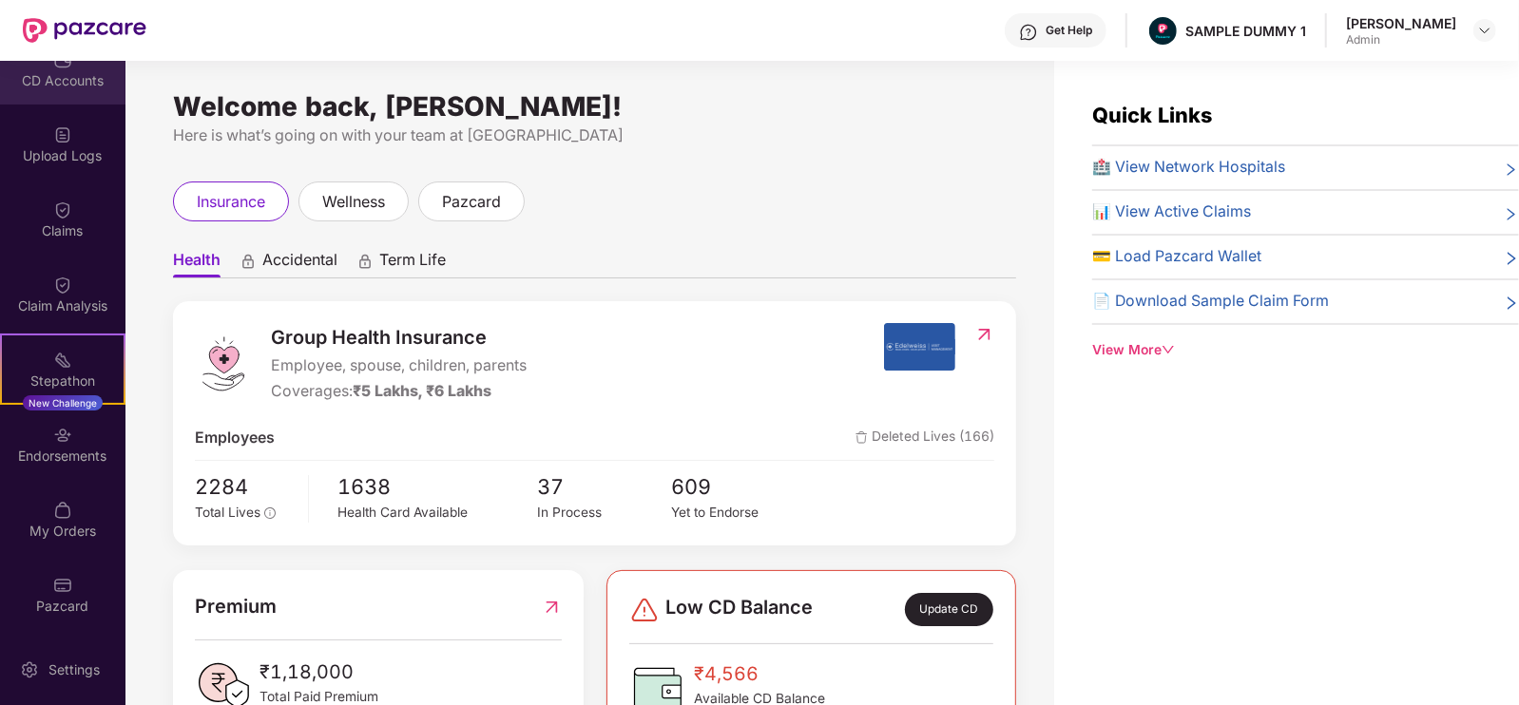
scroll to position [0, 0]
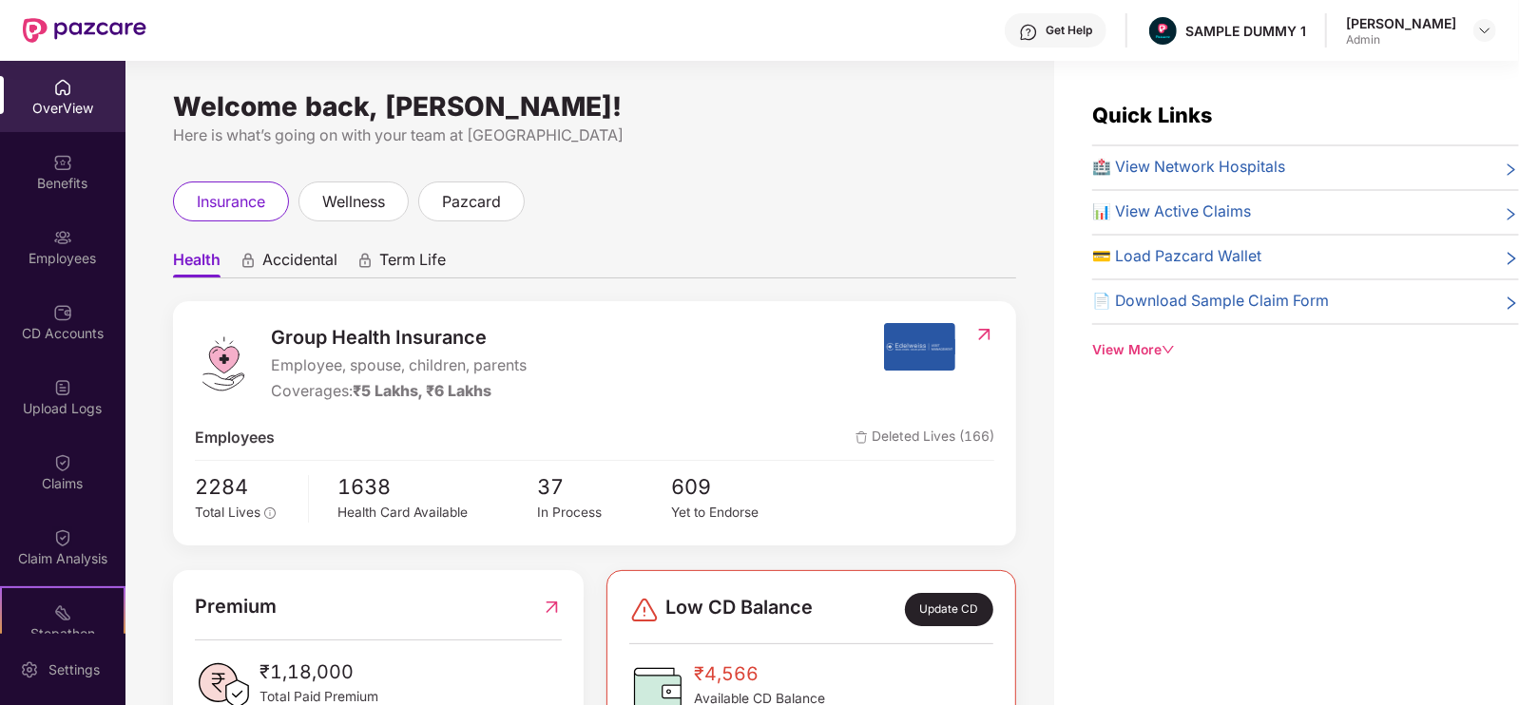
click at [67, 99] on div "OverView" at bounding box center [62, 108] width 125 height 19
